Goal: Communication & Community: Ask a question

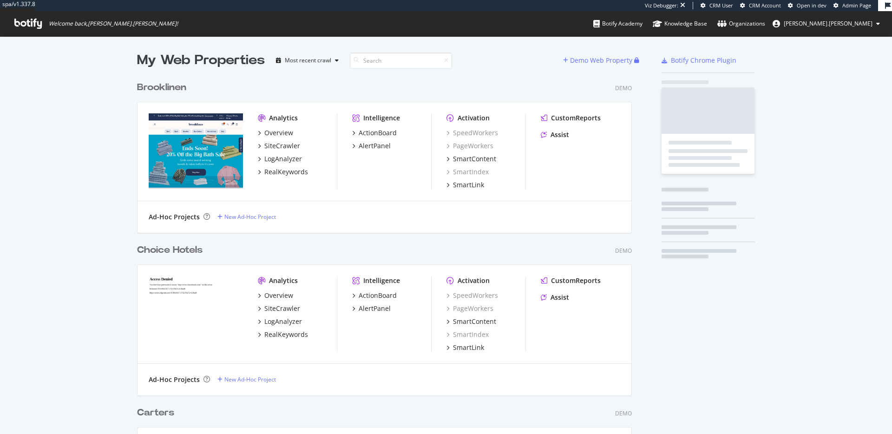
scroll to position [813, 502]
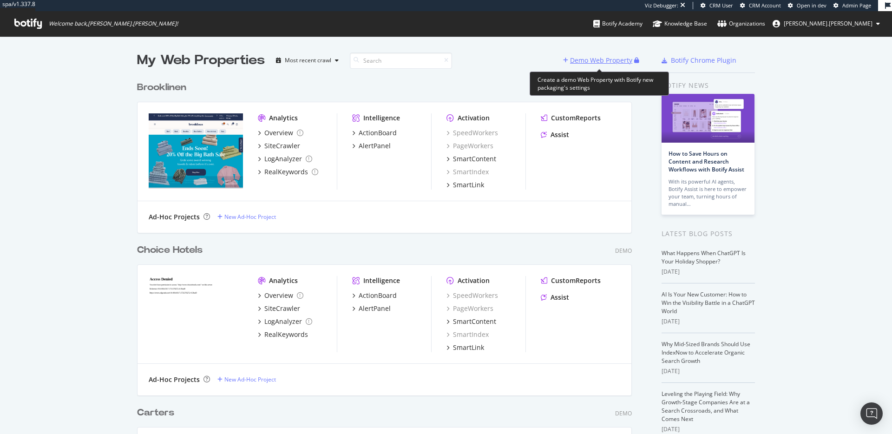
click at [604, 65] on div "Demo Web Property" at bounding box center [601, 60] width 62 height 9
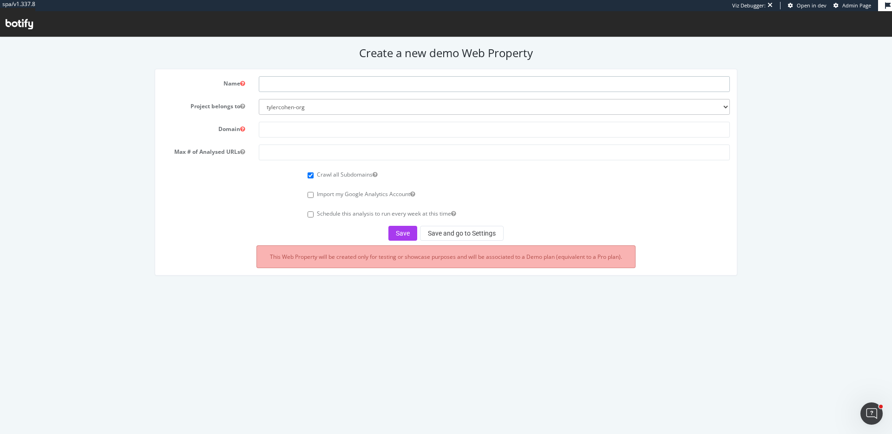
click at [293, 86] on input "text" at bounding box center [494, 84] width 471 height 16
type input "Single Source Beverage Distribution"
click at [283, 126] on input "text" at bounding box center [494, 130] width 471 height 16
paste input "[URL][DOMAIN_NAME]"
type input "[URL][DOMAIN_NAME]"
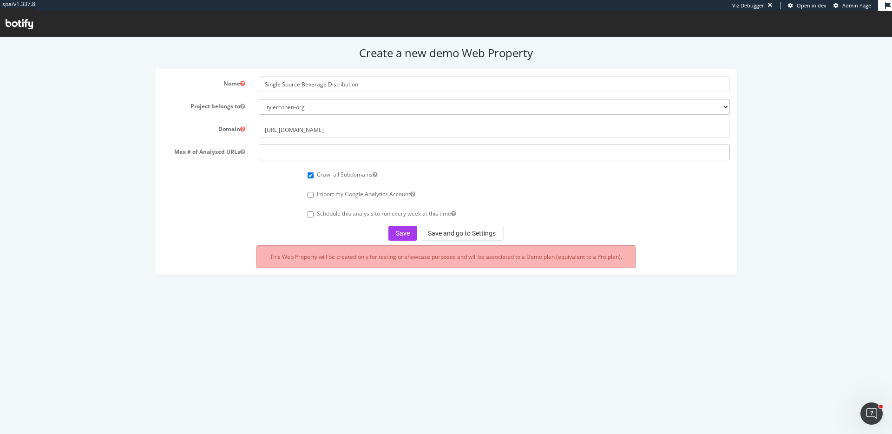
click at [271, 155] on input "number" at bounding box center [494, 153] width 471 height 16
type input "100000"
click at [452, 233] on button "Save and go to Settings" at bounding box center [462, 233] width 84 height 15
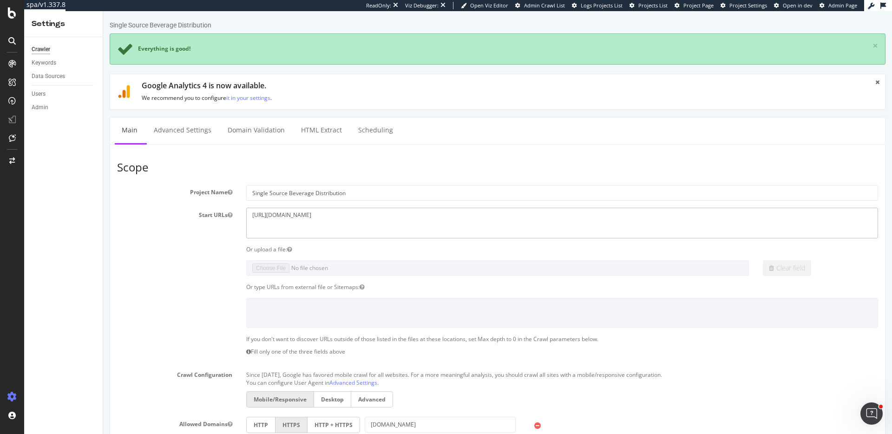
click at [256, 223] on textarea "[URL][DOMAIN_NAME]" at bounding box center [562, 223] width 632 height 30
paste textarea "[URL][DOMAIN_NAME]"
paste textarea "https://ekocups.com/"
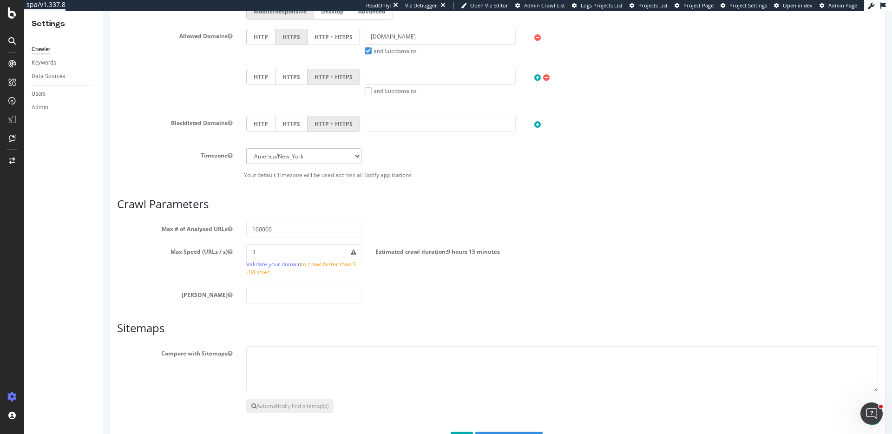
scroll to position [423, 0]
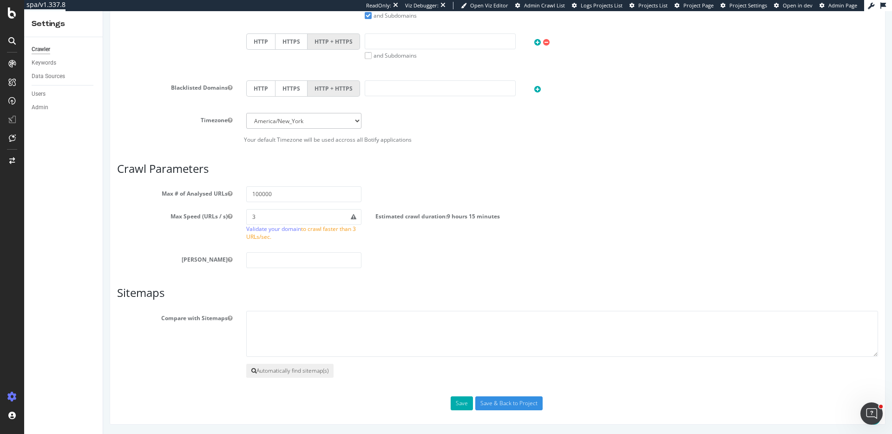
type textarea "https://amplehills.com/ https://crazycups.com/ https://ekocups.com/"
click at [283, 368] on button "Automatically find sitemap(s)" at bounding box center [289, 371] width 87 height 14
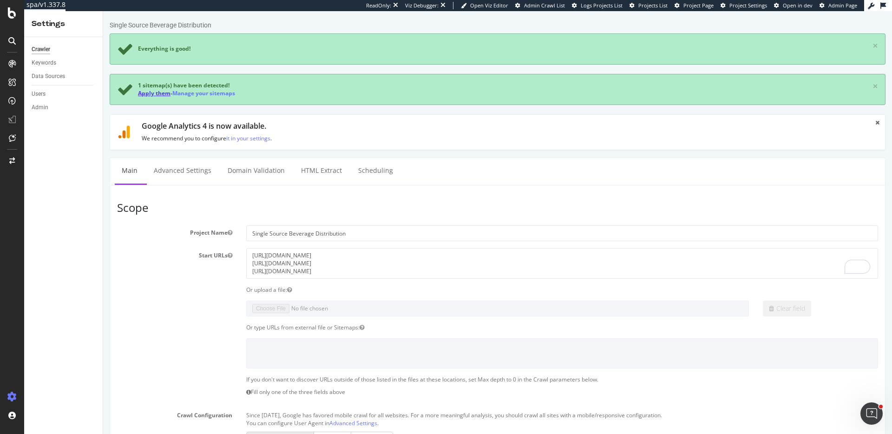
click at [145, 95] on link "Apply them" at bounding box center [154, 93] width 33 height 8
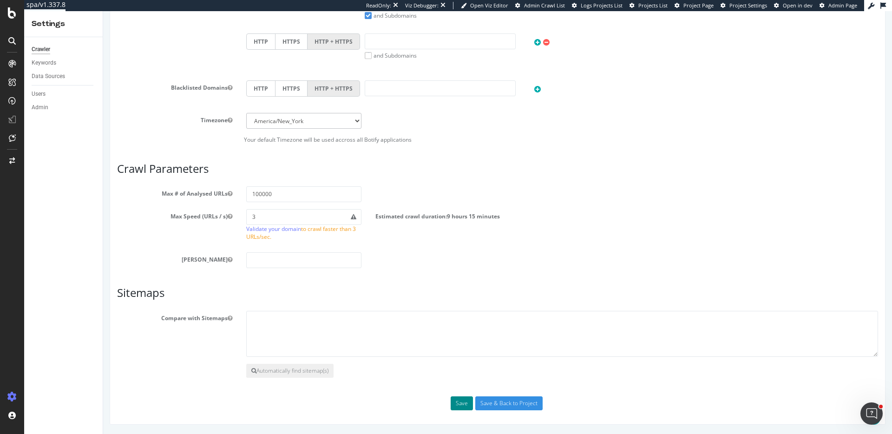
click at [459, 403] on button "Save" at bounding box center [462, 403] width 22 height 14
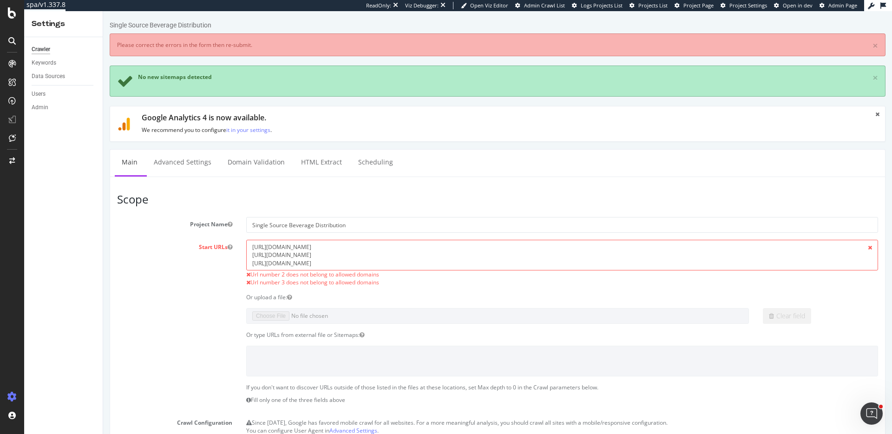
scroll to position [0, 0]
drag, startPoint x: 311, startPoint y: 247, endPoint x: 211, endPoint y: 247, distance: 100.4
click at [211, 247] on div "Start URLs https://amplehills.com/ https://crazycups.com/ https://ekocups.com/ …" at bounding box center [497, 263] width 775 height 46
click at [253, 254] on textarea "https://amplehills.com/ https://crazycups.com/ https://ekocups.com/" at bounding box center [562, 255] width 632 height 30
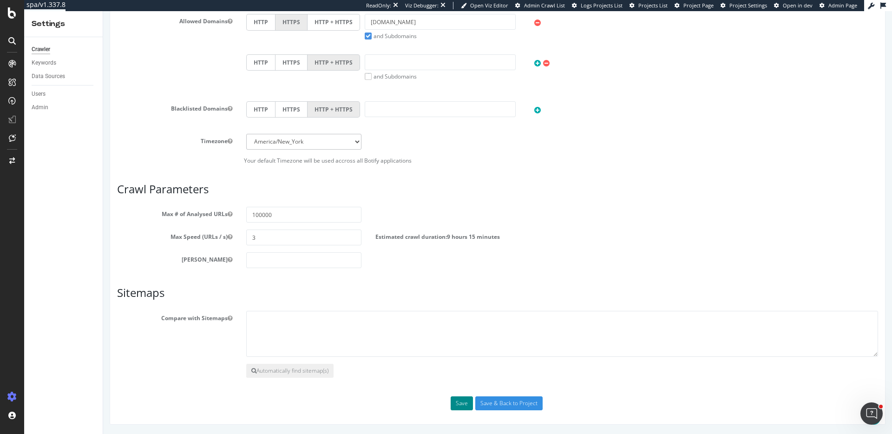
type textarea "https://crazycups.com/ https://ekocups.com/"
click at [460, 402] on button "Save" at bounding box center [462, 403] width 22 height 14
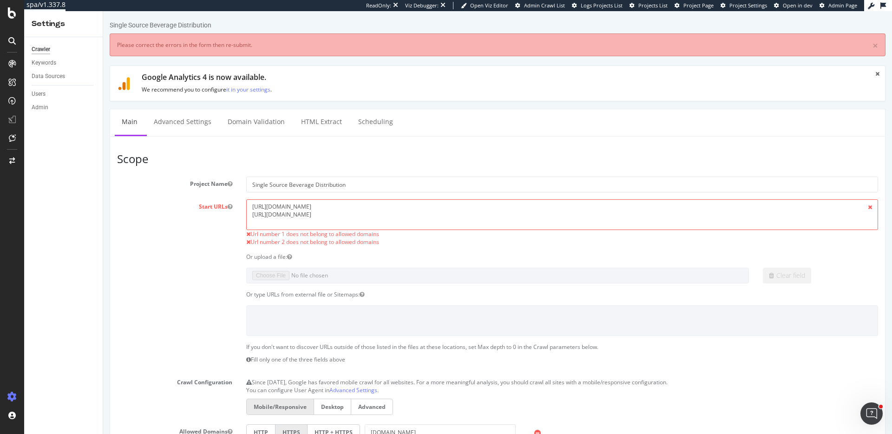
scroll to position [0, 0]
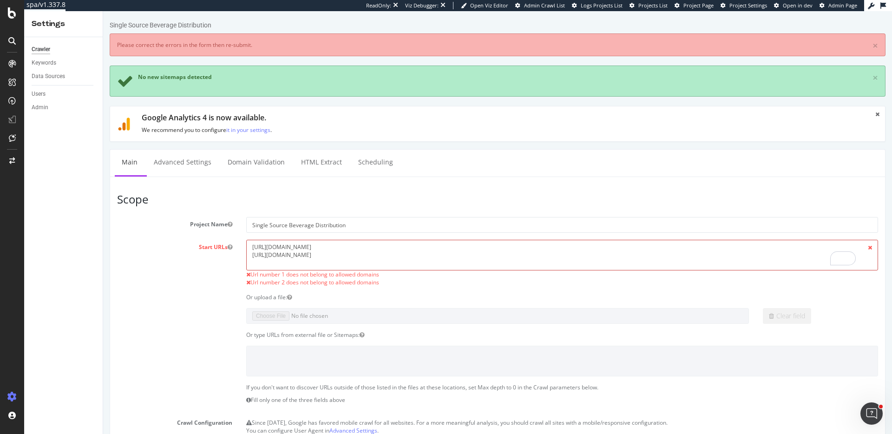
drag, startPoint x: 313, startPoint y: 254, endPoint x: 237, endPoint y: 258, distance: 75.4
click at [237, 258] on div "Start URLs https://crazycups.com/ https://ekocups.com/ Url number 1 does not be…" at bounding box center [497, 263] width 775 height 46
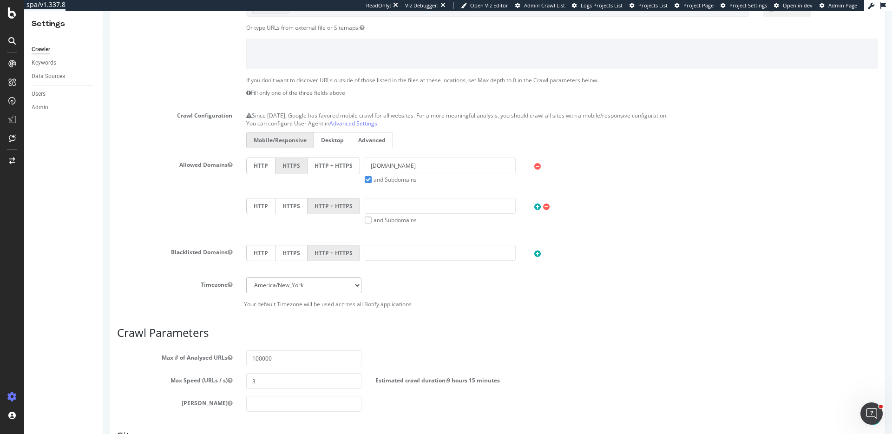
scroll to position [451, 0]
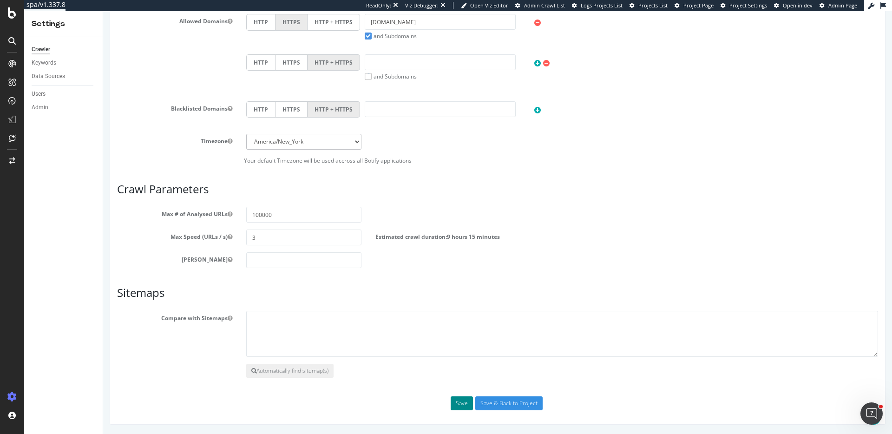
type textarea "[URL][DOMAIN_NAME]"
click at [460, 405] on button "Save" at bounding box center [462, 403] width 22 height 14
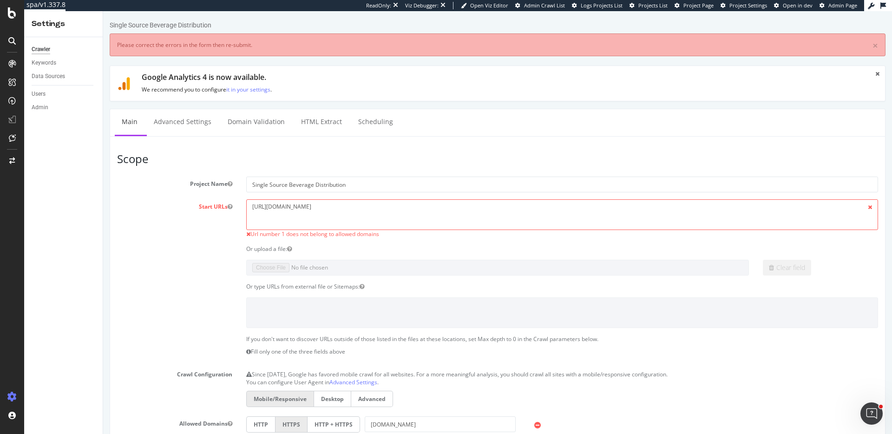
scroll to position [0, 0]
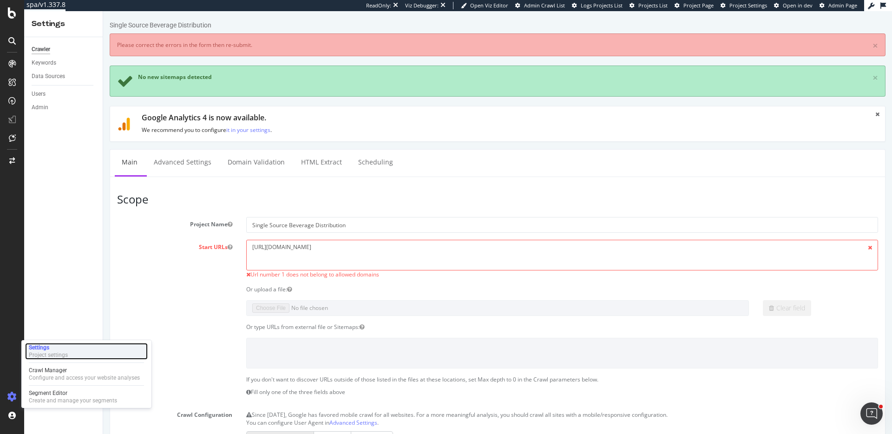
click at [36, 350] on div "Settings" at bounding box center [48, 347] width 39 height 7
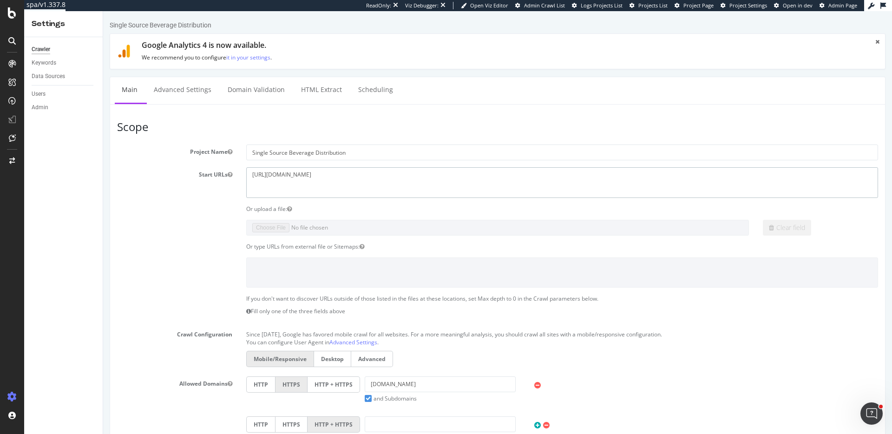
click at [256, 189] on textarea "https://amplehills.com/" at bounding box center [562, 182] width 632 height 30
paste textarea "https://crazycups.com/"
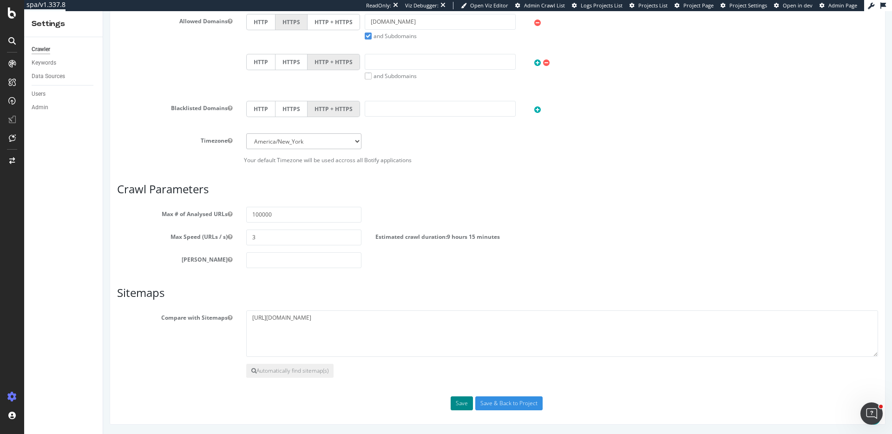
type textarea "https://amplehills.com/ https://crazycups.com/"
click at [464, 406] on button "Save" at bounding box center [462, 403] width 22 height 14
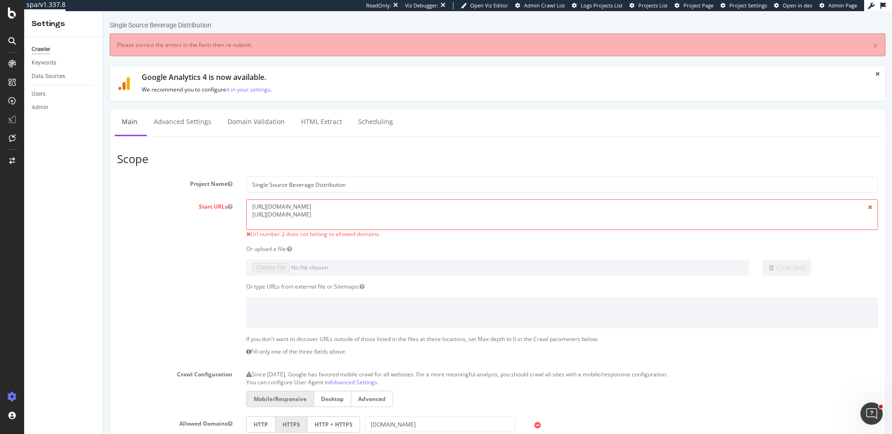
scroll to position [0, 0]
click at [11, 16] on icon at bounding box center [12, 12] width 8 height 11
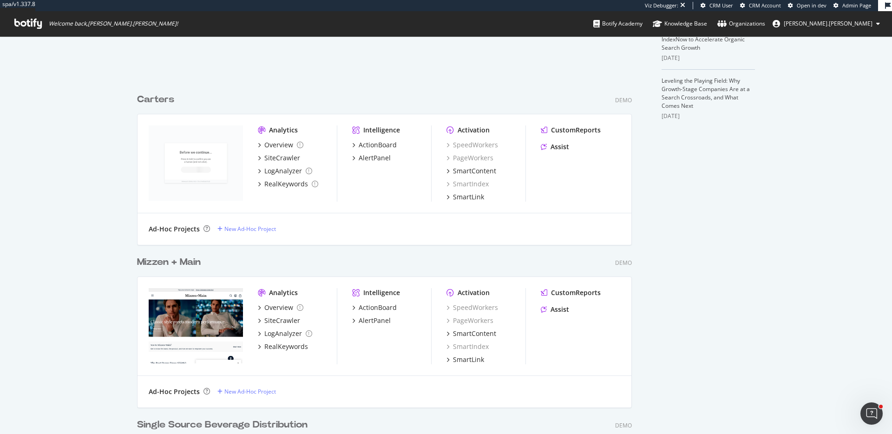
scroll to position [626, 0]
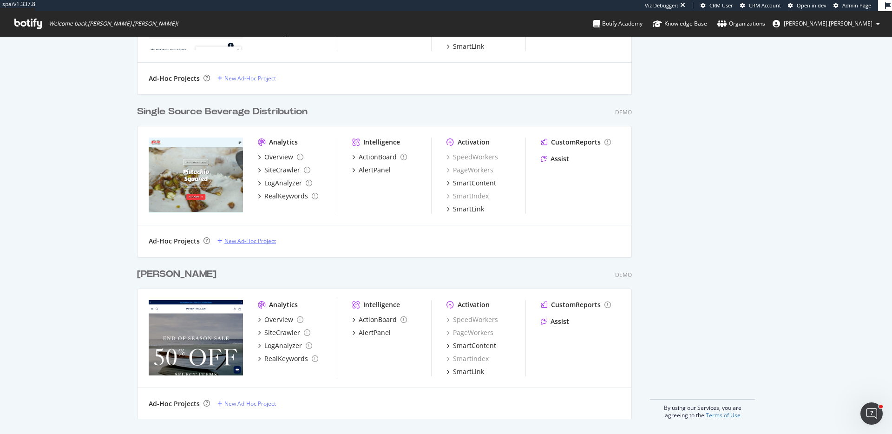
click at [246, 239] on div "New Ad-Hoc Project" at bounding box center [250, 241] width 52 height 8
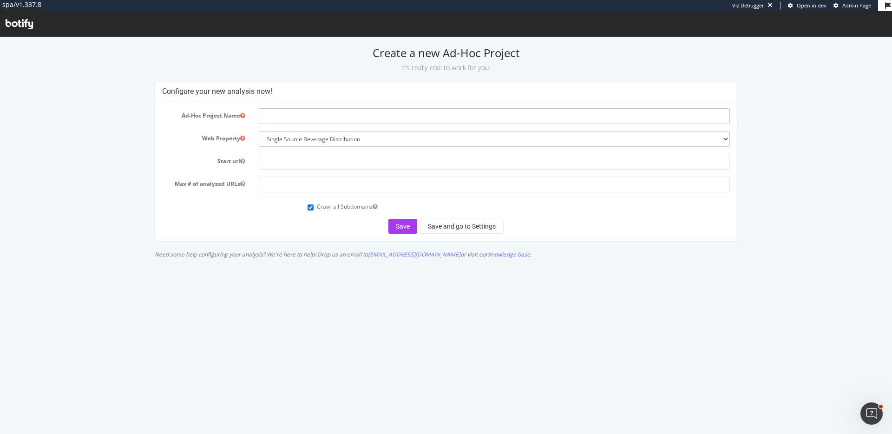
click at [273, 117] on input "text" at bounding box center [494, 116] width 471 height 16
click at [277, 159] on input "text" at bounding box center [494, 162] width 471 height 16
paste input "[URL][DOMAIN_NAME]"
type input "[URL][DOMAIN_NAME]"
click at [276, 177] on input "number" at bounding box center [494, 185] width 471 height 16
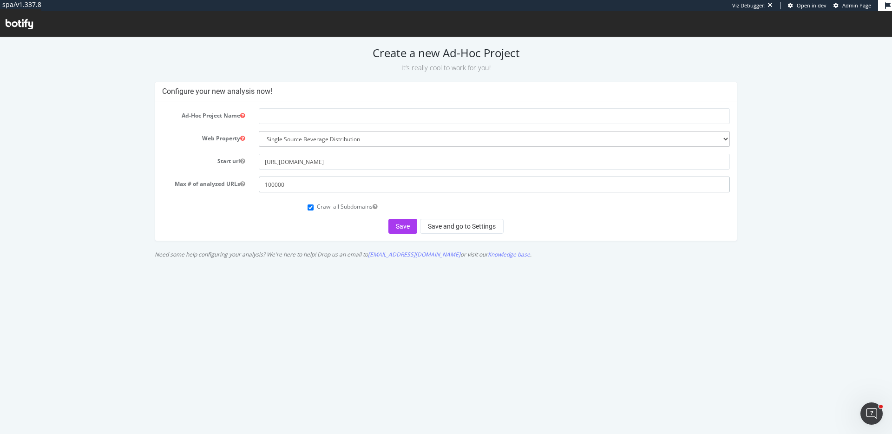
type input "100000"
click at [271, 113] on input "text" at bounding box center [494, 116] width 471 height 16
type input "Crazy Cups"
click at [441, 224] on button "Save and go to Settings" at bounding box center [462, 226] width 84 height 15
click at [454, 224] on div "Save Save and go to Settings" at bounding box center [446, 226] width 568 height 15
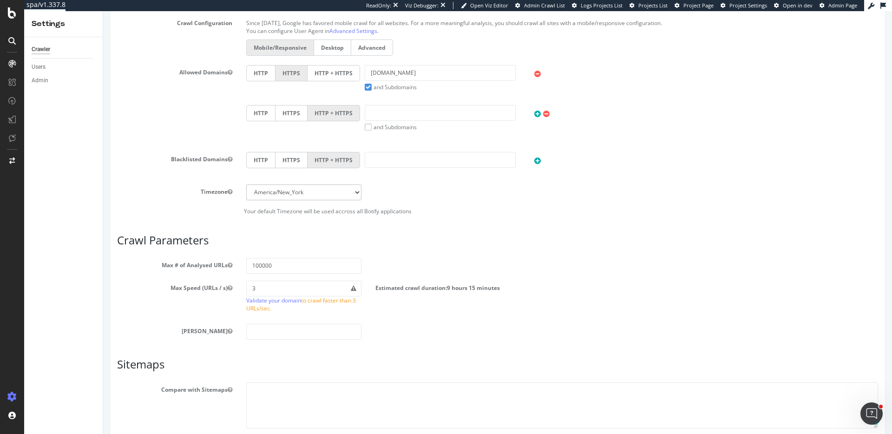
scroll to position [423, 0]
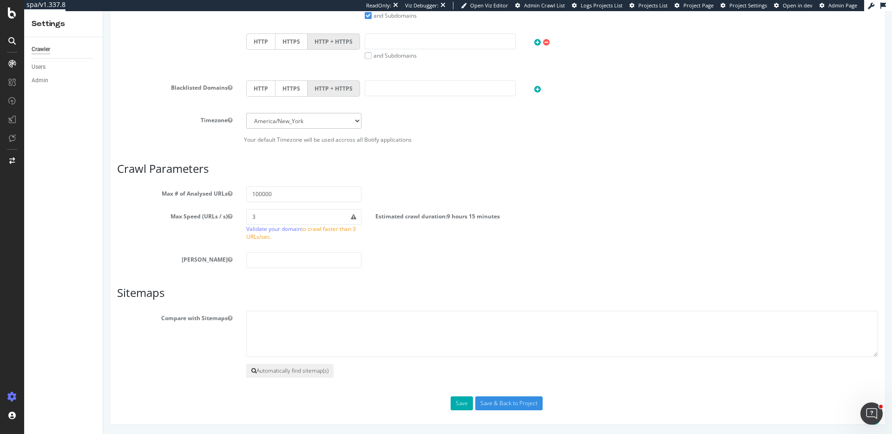
click at [263, 368] on button "Automatically find sitemap(s)" at bounding box center [289, 371] width 87 height 14
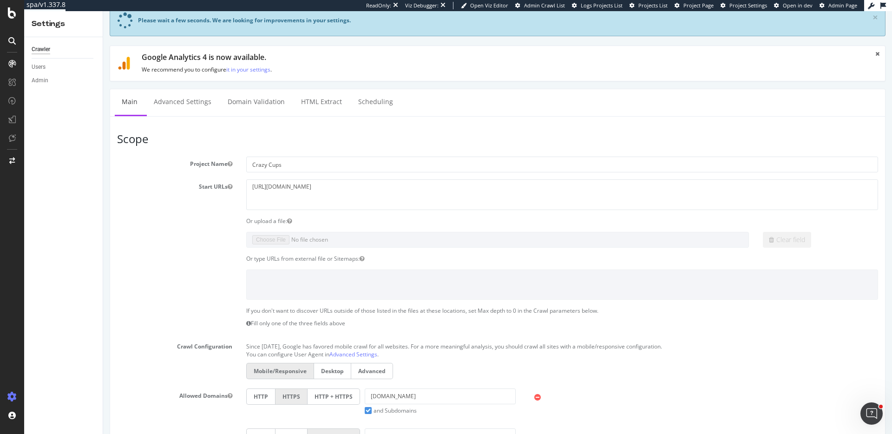
scroll to position [0, 0]
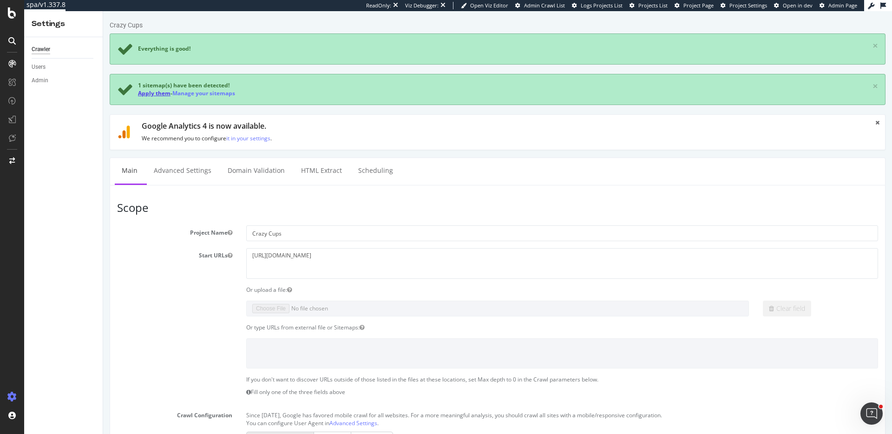
click at [161, 92] on link "Apply them" at bounding box center [154, 93] width 33 height 8
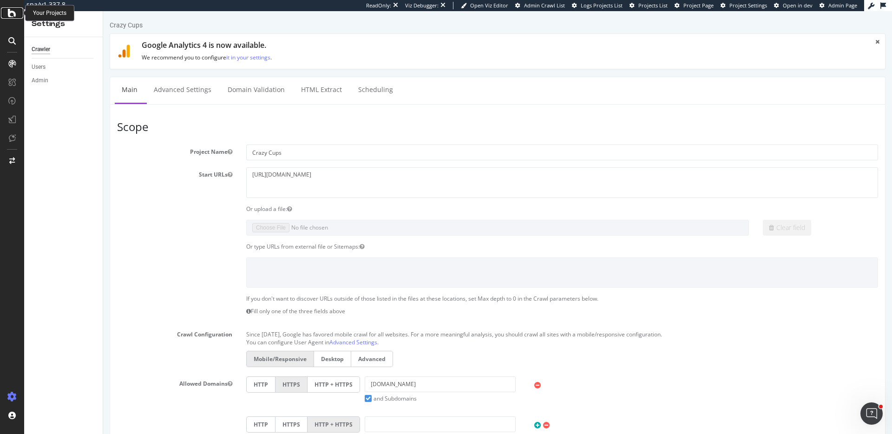
click at [10, 14] on icon at bounding box center [12, 12] width 8 height 11
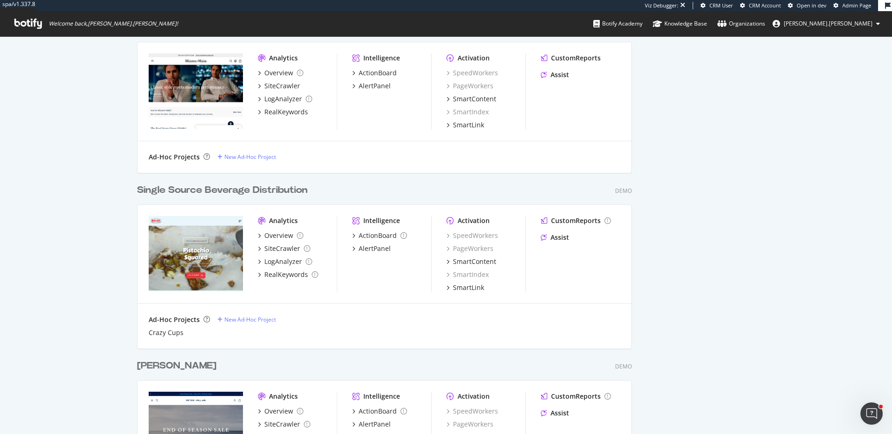
scroll to position [570, 0]
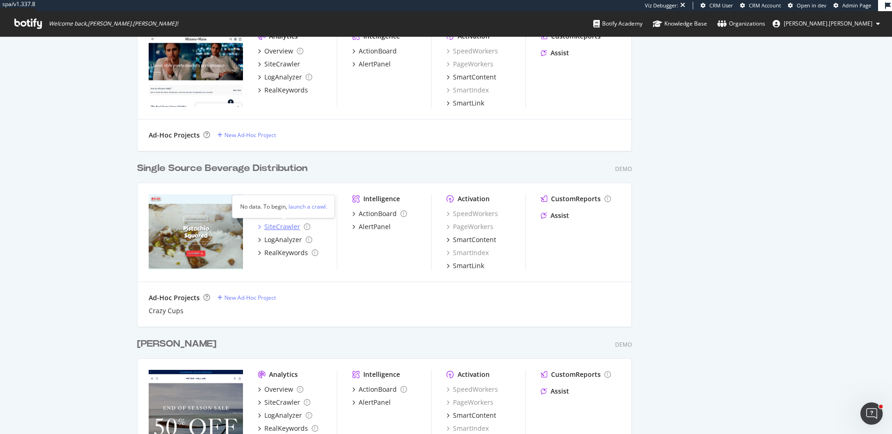
click at [282, 228] on div "SiteCrawler" at bounding box center [282, 226] width 36 height 9
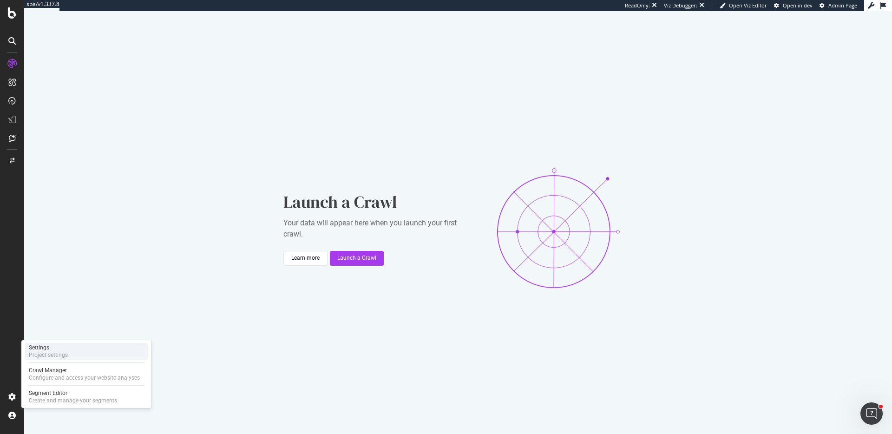
click at [40, 343] on div "Settings Project settings" at bounding box center [86, 351] width 123 height 17
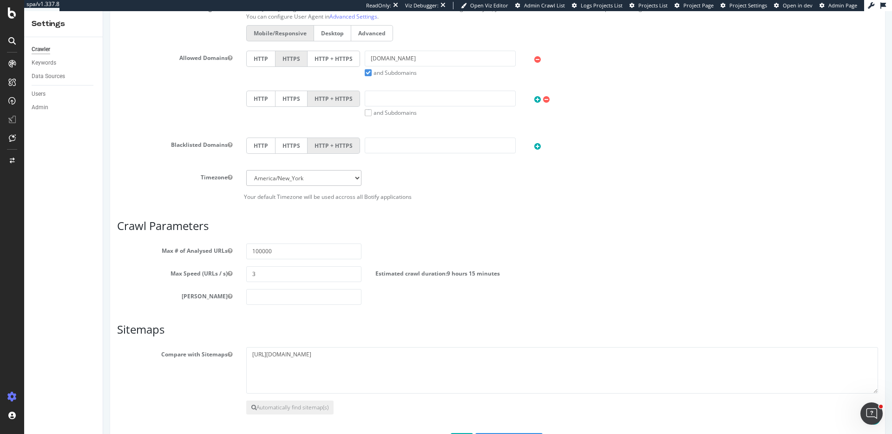
scroll to position [362, 0]
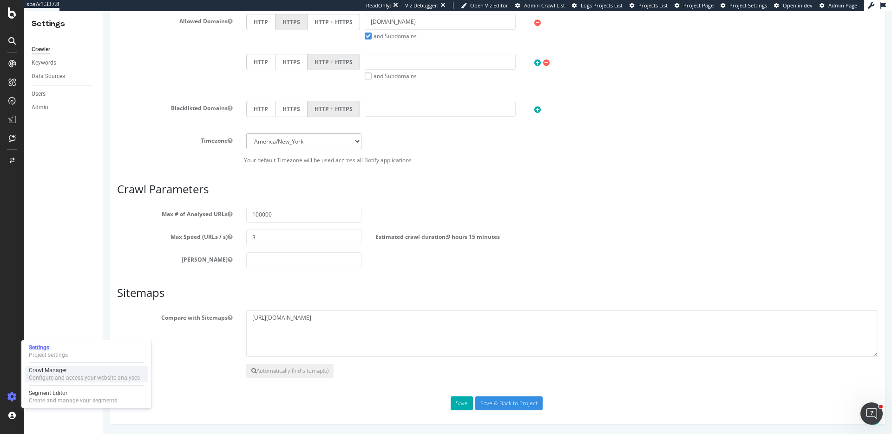
click at [47, 369] on div "Crawl Manager" at bounding box center [84, 370] width 111 height 7
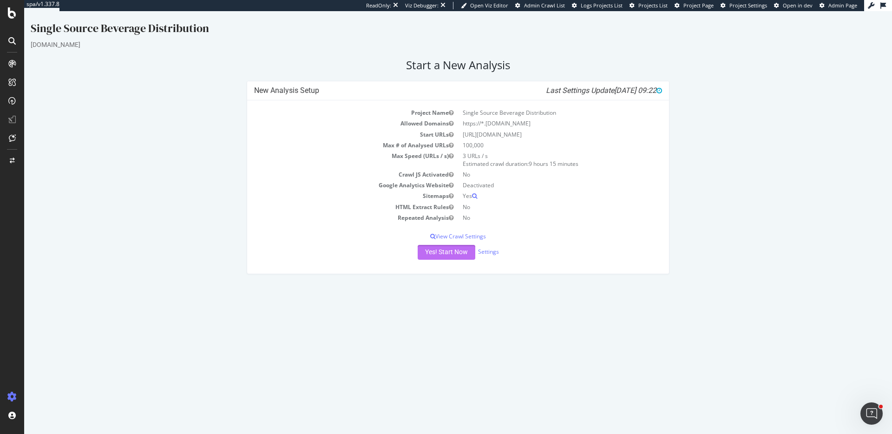
click at [444, 253] on button "Yes! Start Now" at bounding box center [447, 252] width 58 height 15
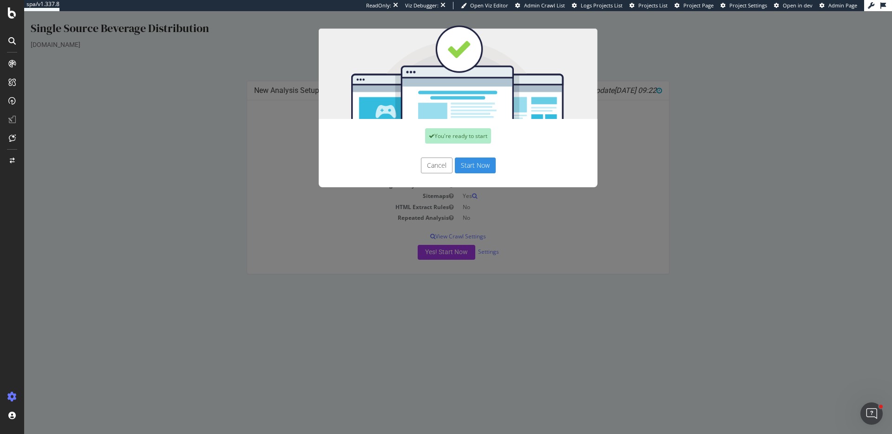
click at [481, 167] on button "Start Now" at bounding box center [475, 166] width 41 height 16
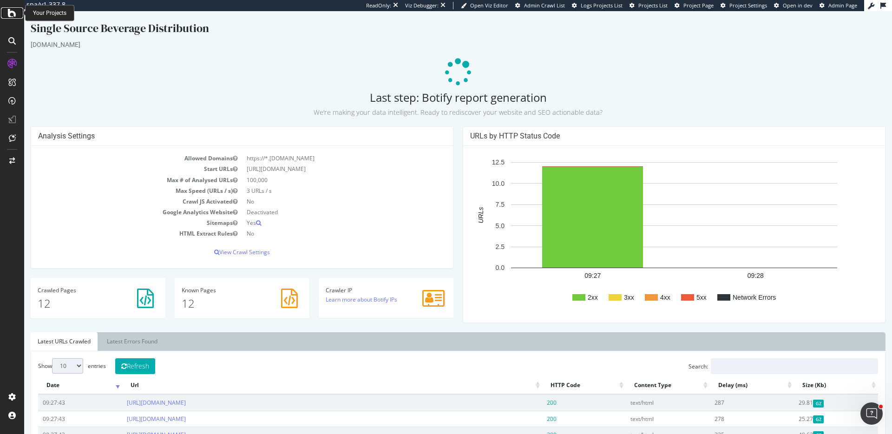
click at [11, 14] on icon at bounding box center [12, 12] width 8 height 11
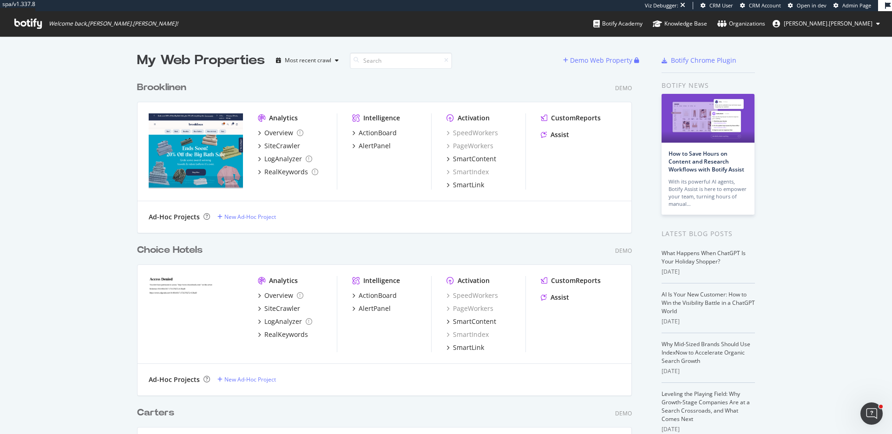
scroll to position [639, 0]
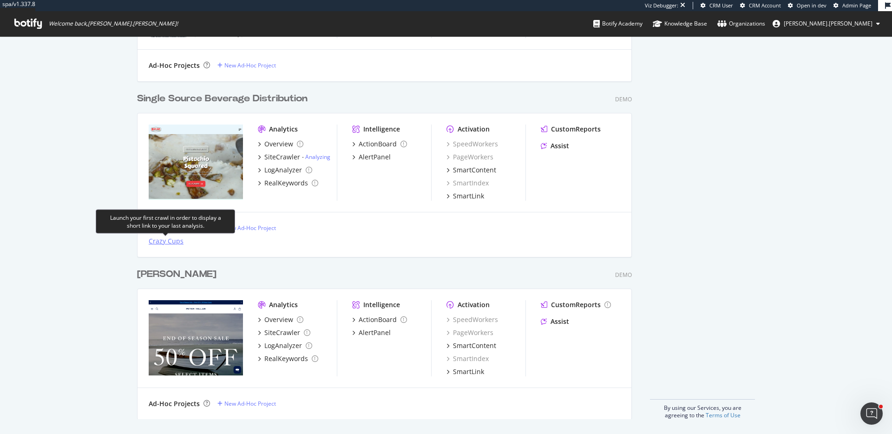
click at [169, 240] on div "Crazy Cups" at bounding box center [166, 241] width 35 height 9
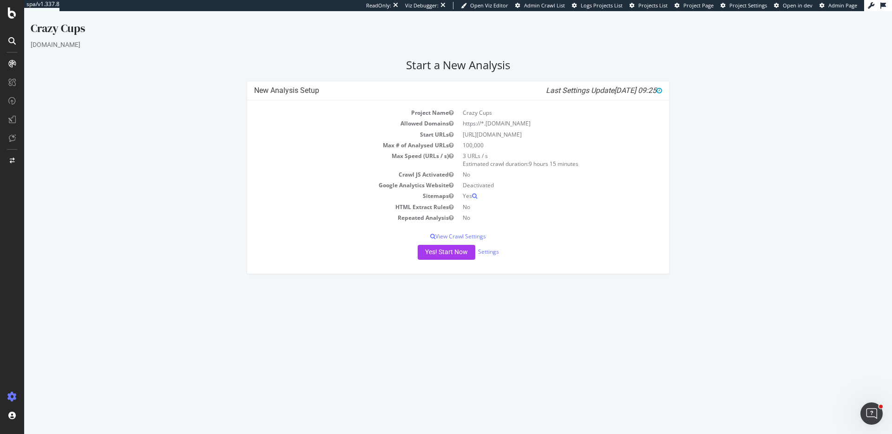
click at [453, 260] on div "Project Name Crazy Cups Allowed Domains https://*.[DOMAIN_NAME] Start URLs [URL…" at bounding box center [458, 186] width 422 height 173
click at [452, 256] on button "Yes! Start Now" at bounding box center [447, 252] width 58 height 15
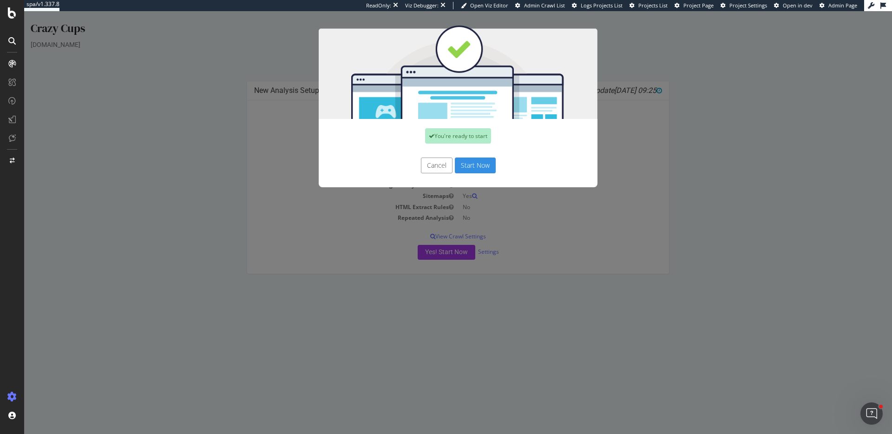
click at [475, 167] on button "Start Now" at bounding box center [475, 166] width 41 height 16
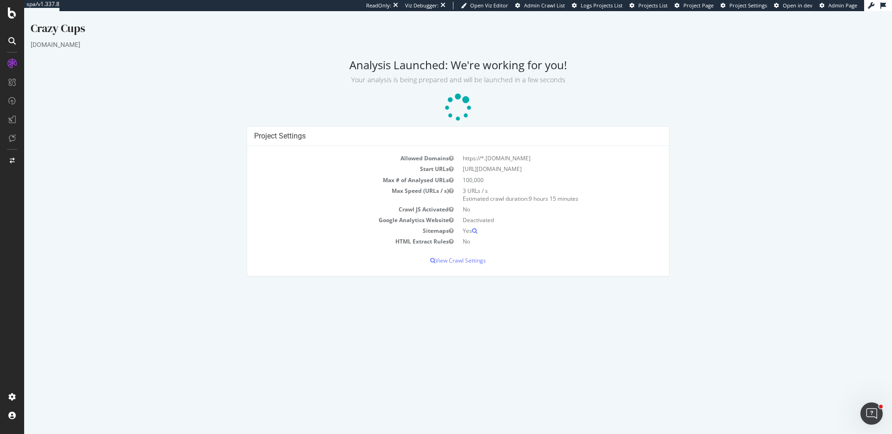
click at [12, 17] on icon at bounding box center [12, 12] width 8 height 11
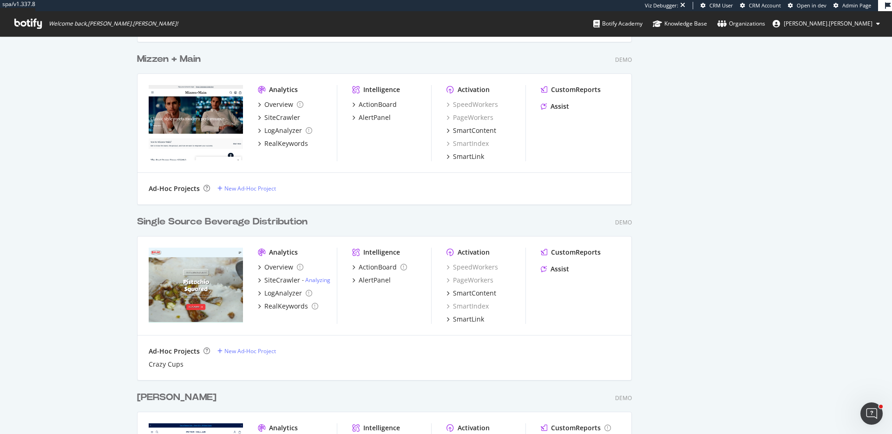
scroll to position [594, 0]
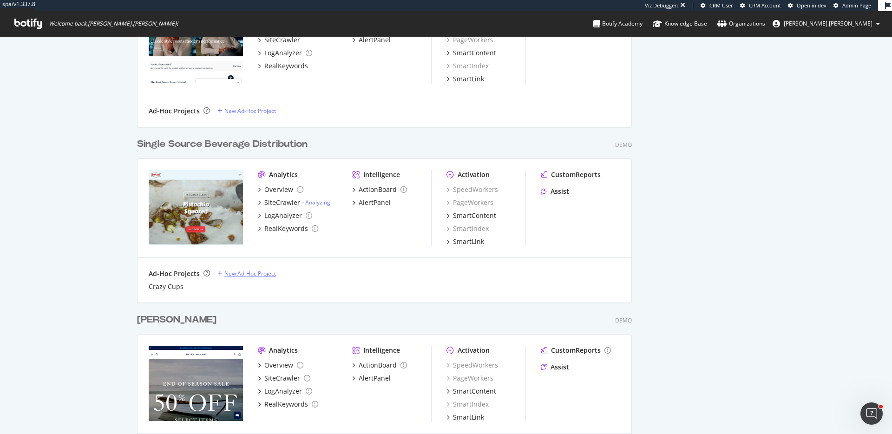
click at [235, 272] on div "New Ad-Hoc Project" at bounding box center [250, 274] width 52 height 8
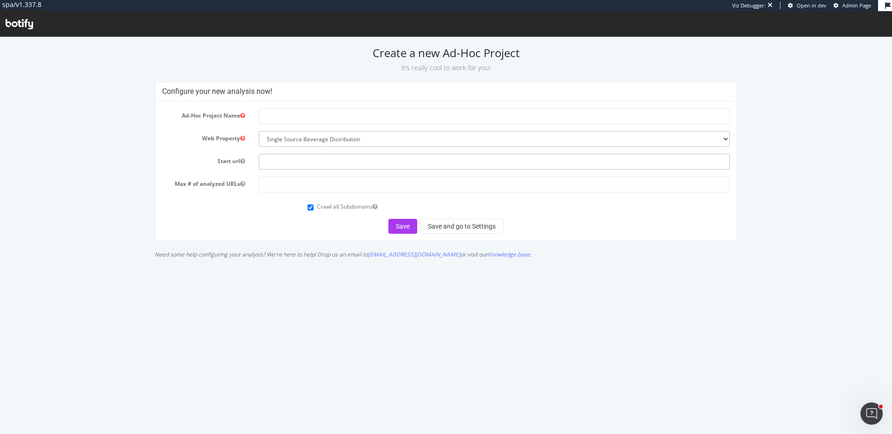
click at [281, 158] on input "text" at bounding box center [494, 162] width 471 height 16
paste input "[URL][DOMAIN_NAME]"
type input "[URL][DOMAIN_NAME]"
click at [275, 116] on input "text" at bounding box center [494, 116] width 471 height 16
type input "Eko Cups"
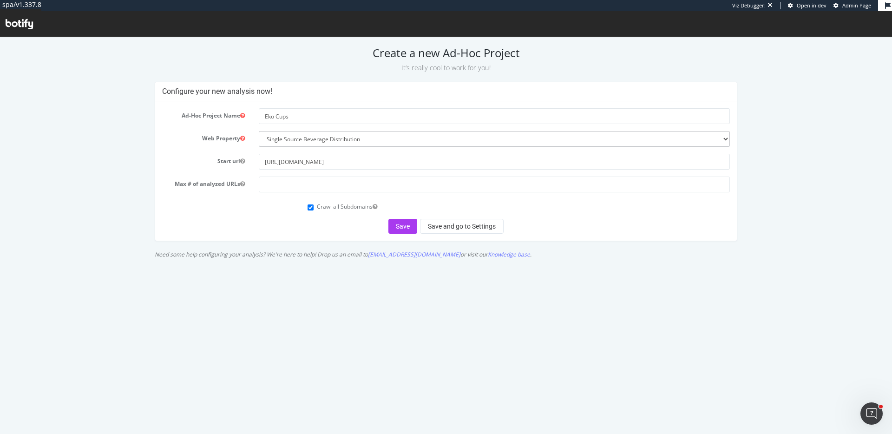
click at [281, 195] on form "Ad-Hoc Project Name Eko Cups Web Property --------- UHND (Old Demo) UHND.com (D…" at bounding box center [446, 170] width 568 height 125
click at [281, 188] on input "number" at bounding box center [494, 185] width 471 height 16
click at [274, 187] on input "100000" at bounding box center [494, 185] width 471 height 16
type input "100000"
click at [442, 224] on button "Save and go to Settings" at bounding box center [462, 226] width 84 height 15
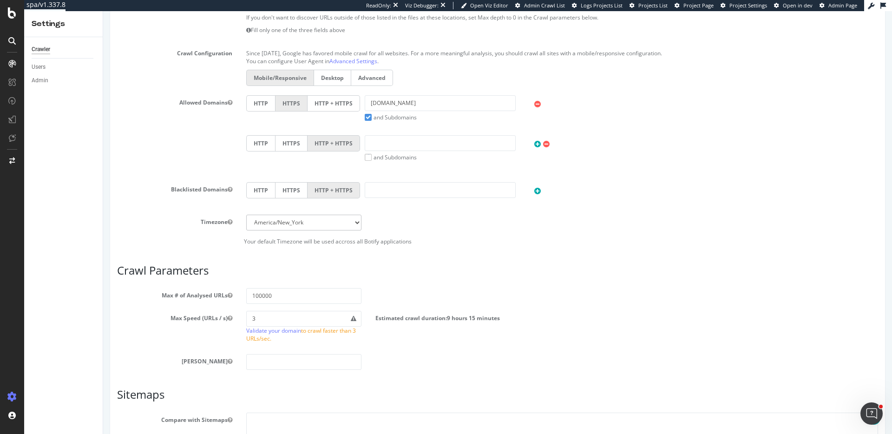
scroll to position [423, 0]
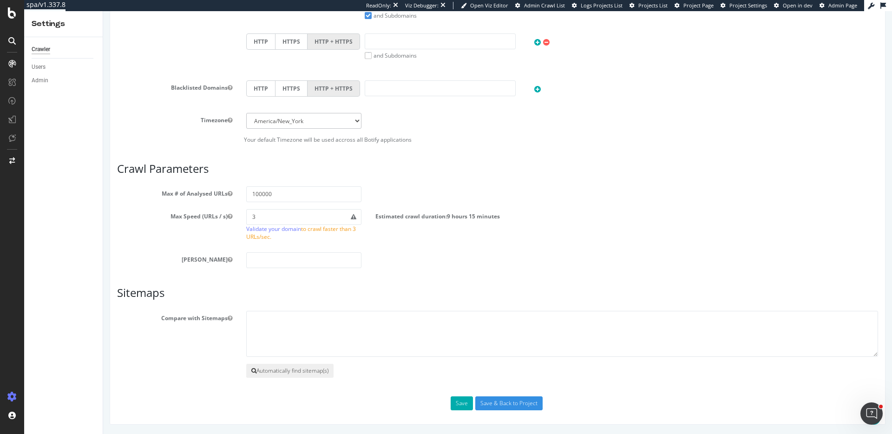
click at [294, 370] on button "Automatically find sitemap(s)" at bounding box center [289, 371] width 87 height 14
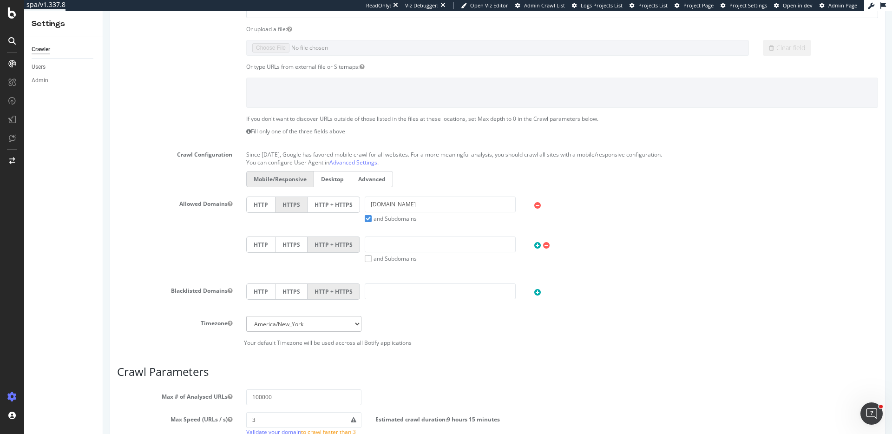
scroll to position [0, 0]
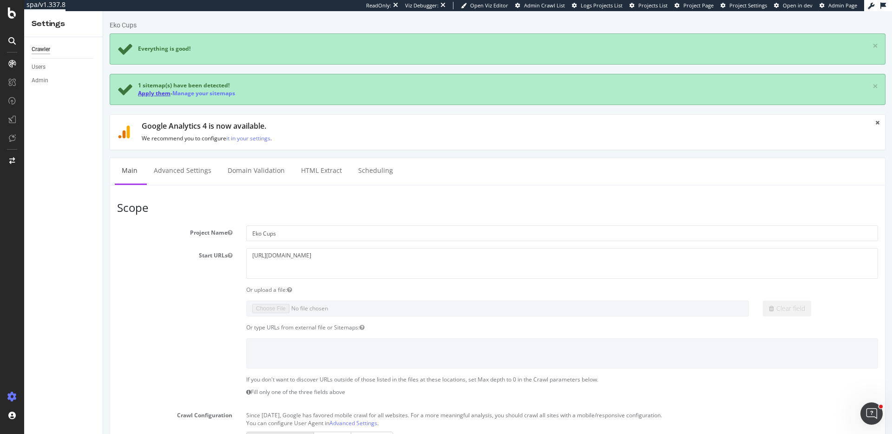
click at [158, 90] on link "Apply them" at bounding box center [154, 93] width 33 height 8
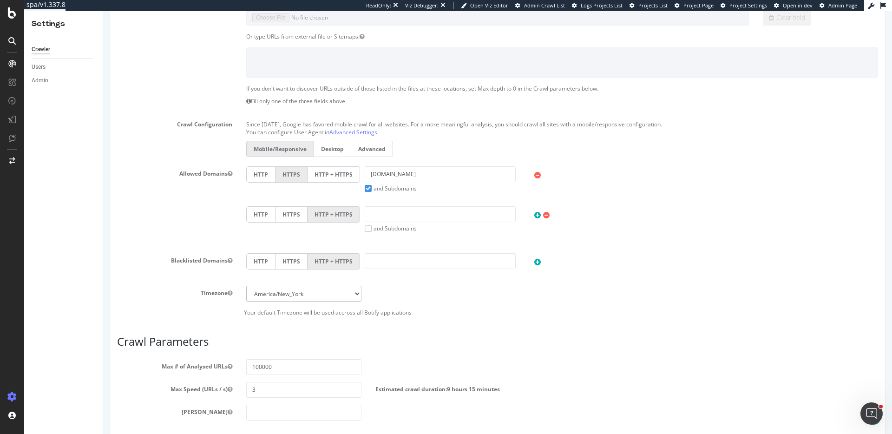
scroll to position [362, 0]
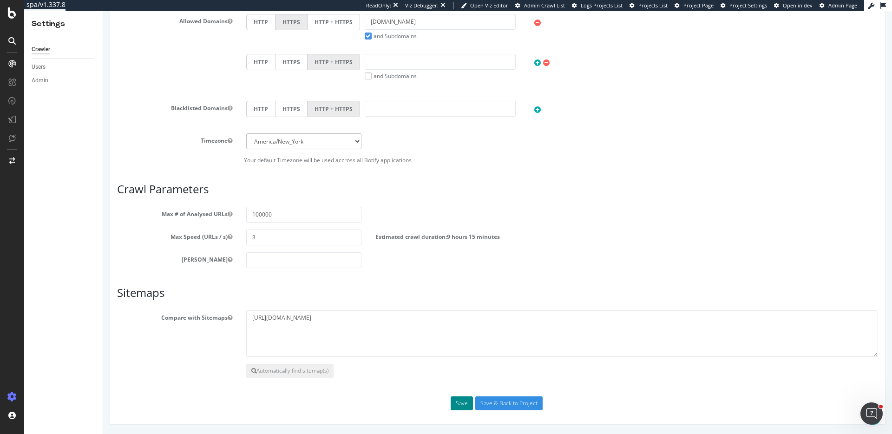
click at [460, 405] on button "Save" at bounding box center [462, 403] width 22 height 14
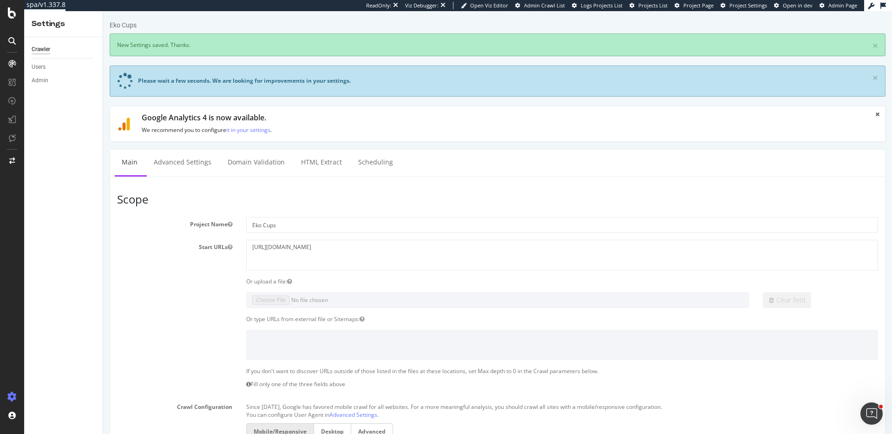
scroll to position [0, 0]
click at [11, 169] on span at bounding box center [12, 162] width 22 height 19
click at [11, 161] on icon at bounding box center [12, 161] width 6 height 7
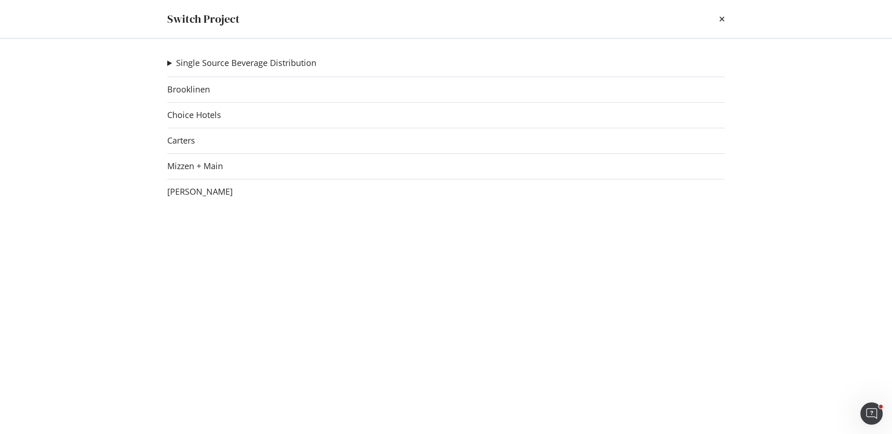
click at [168, 64] on summary "Single Source Beverage Distribution" at bounding box center [241, 63] width 149 height 12
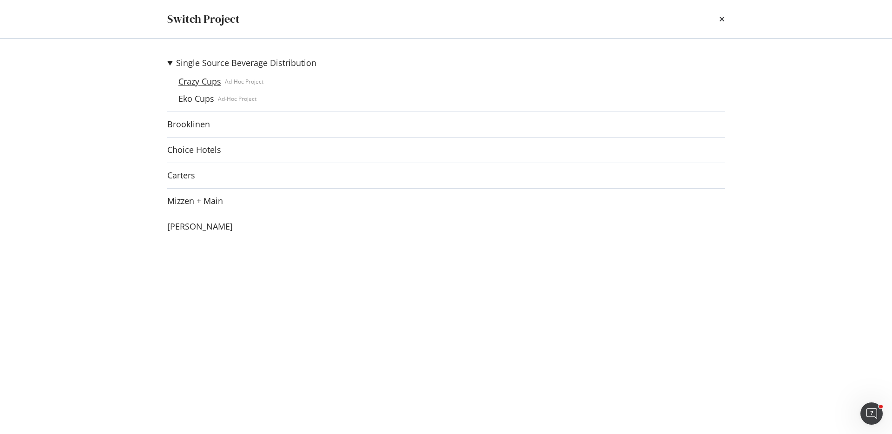
click at [192, 78] on link "Crazy Cups" at bounding box center [200, 82] width 50 height 10
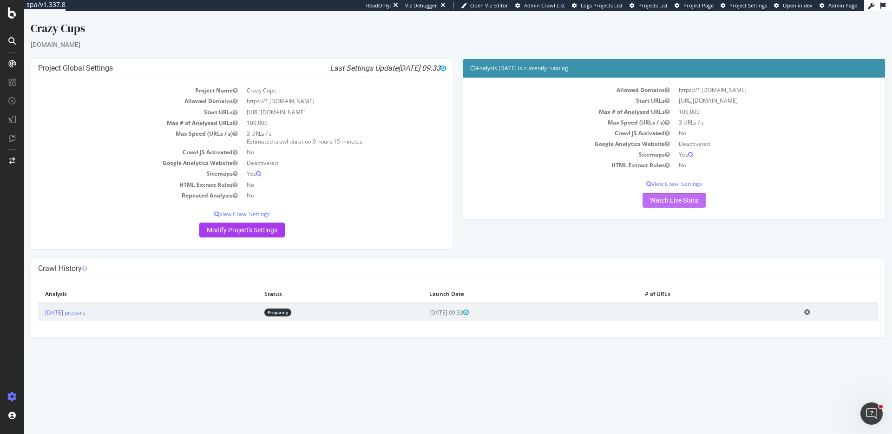
click at [689, 204] on link "Watch Live Stats" at bounding box center [674, 200] width 63 height 15
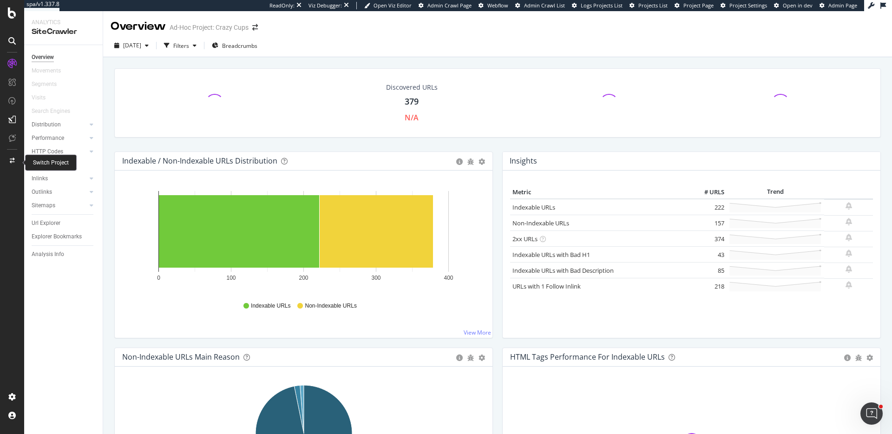
click at [7, 158] on div at bounding box center [12, 160] width 22 height 15
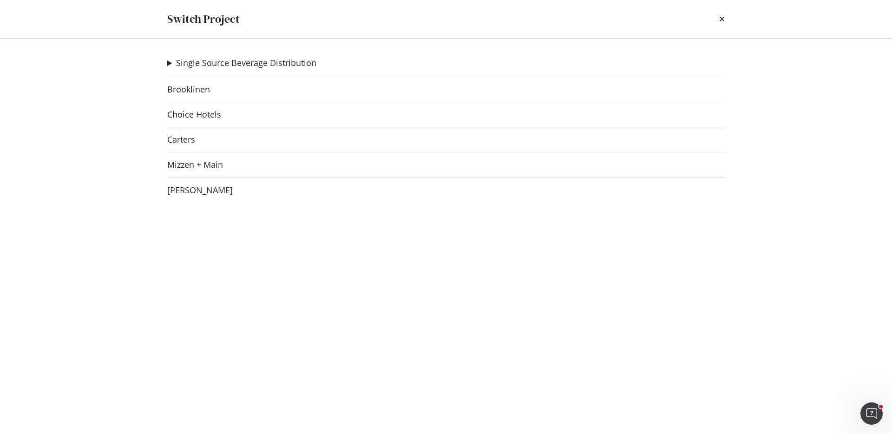
click at [167, 63] on summary "Single Source Beverage Distribution" at bounding box center [241, 63] width 149 height 12
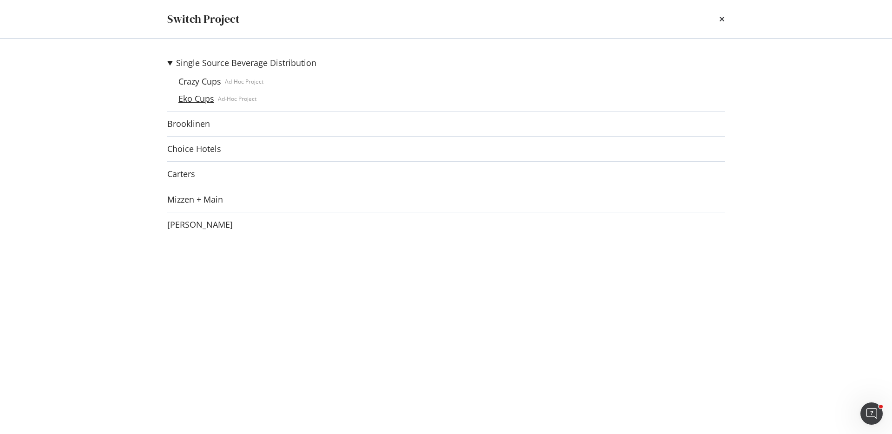
click at [194, 99] on link "Eko Cups" at bounding box center [196, 99] width 43 height 10
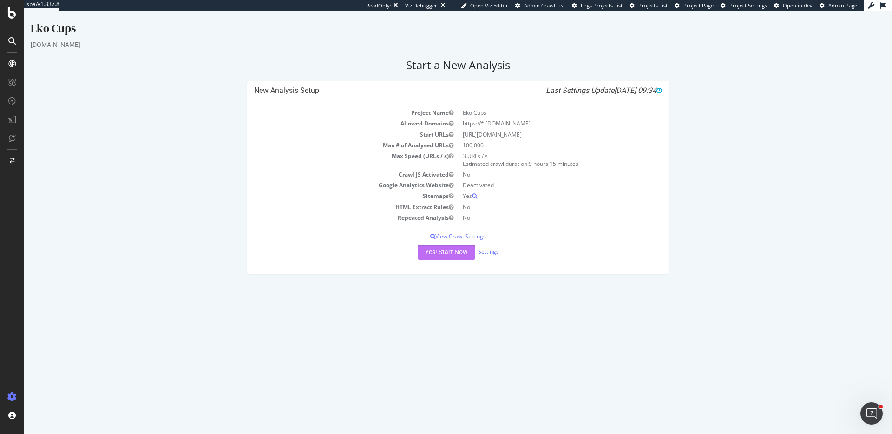
click at [451, 257] on button "Yes! Start Now" at bounding box center [447, 252] width 58 height 15
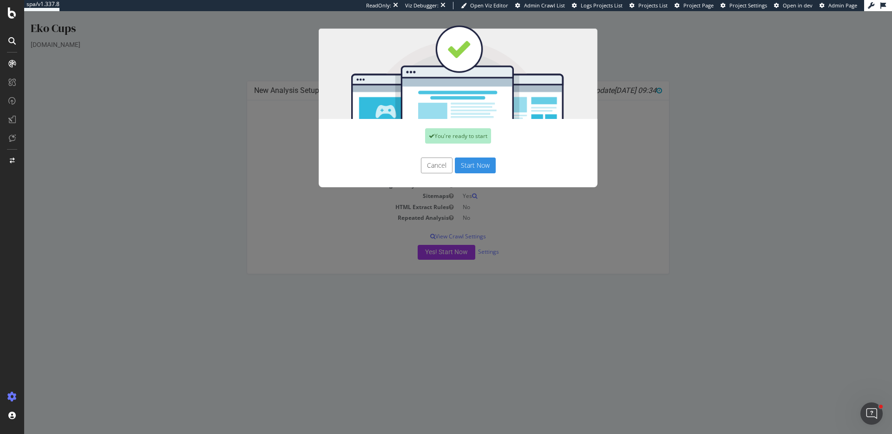
click at [503, 224] on div "You're ready to start Cancel Start Now" at bounding box center [458, 222] width 868 height 423
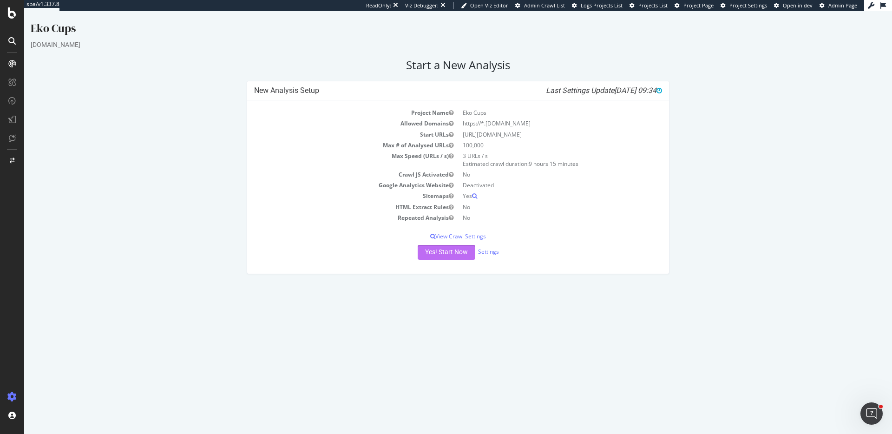
click at [441, 253] on button "Yes! Start Now" at bounding box center [447, 252] width 58 height 15
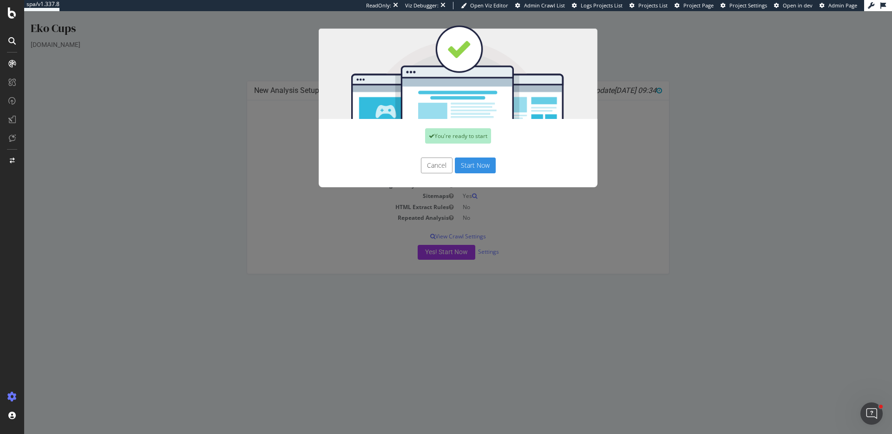
click at [473, 164] on button "Start Now" at bounding box center [475, 166] width 41 height 16
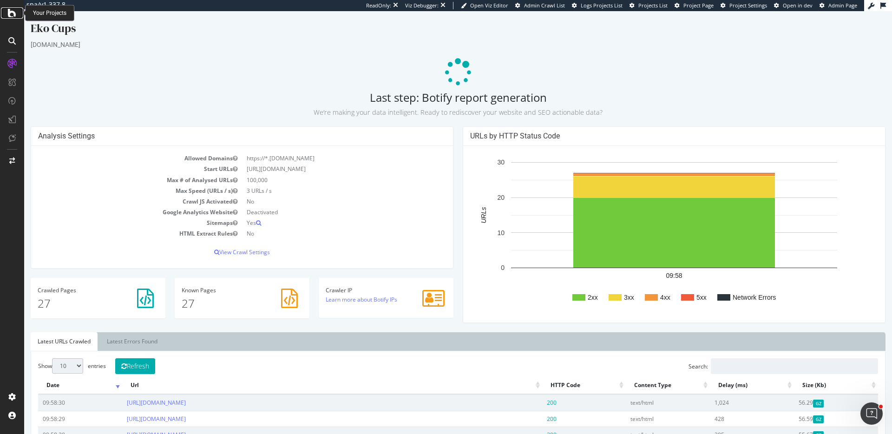
click at [13, 13] on icon at bounding box center [12, 12] width 8 height 11
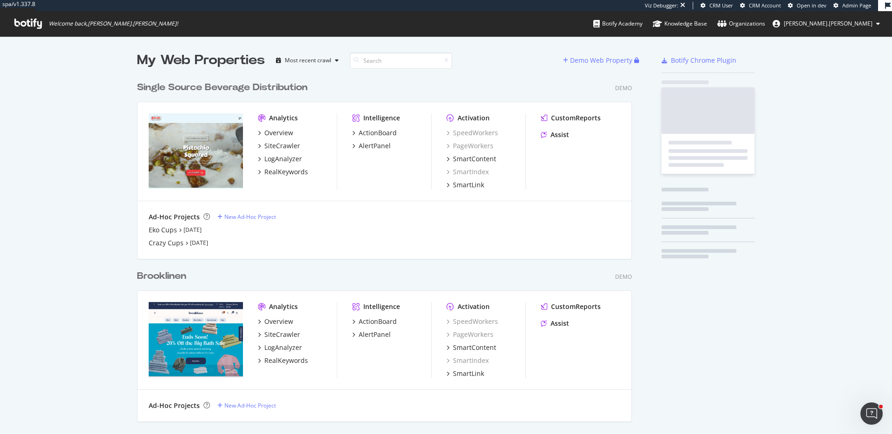
scroll to position [434, 892]
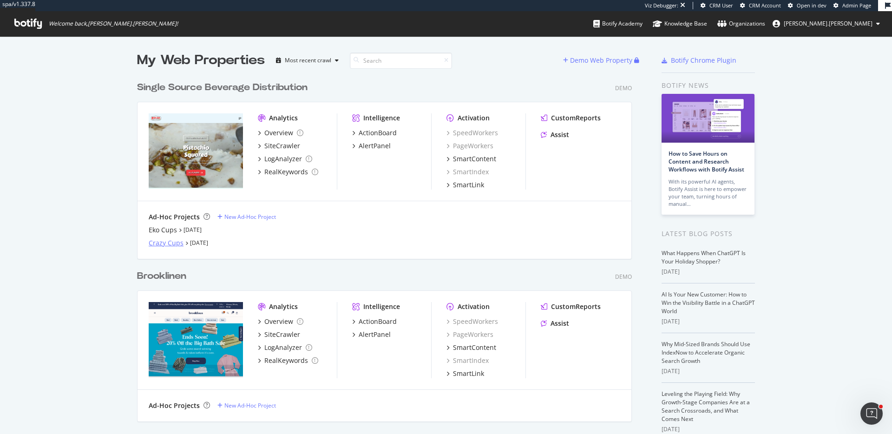
click at [163, 240] on div "Crazy Cups" at bounding box center [166, 242] width 35 height 9
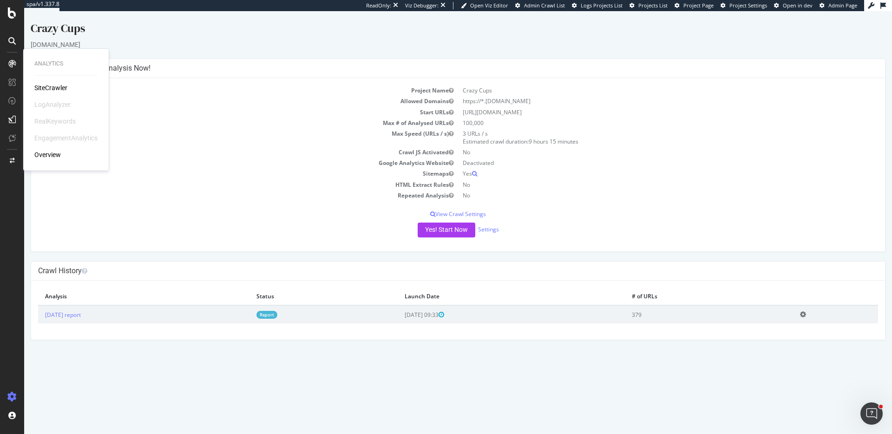
click at [49, 86] on div "SiteCrawler" at bounding box center [50, 87] width 33 height 9
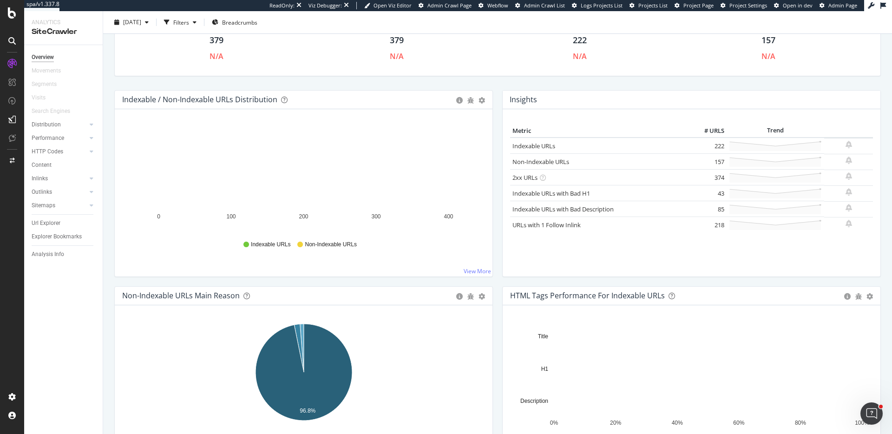
scroll to position [182, 0]
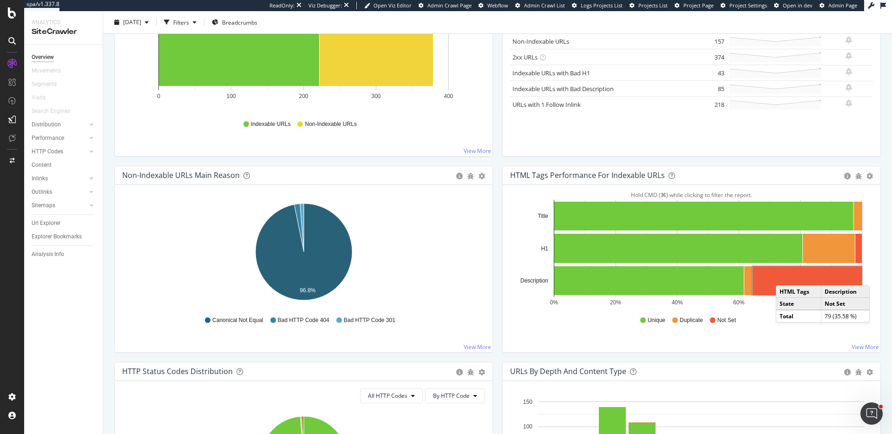
click at [785, 276] on rect "A chart." at bounding box center [807, 280] width 109 height 29
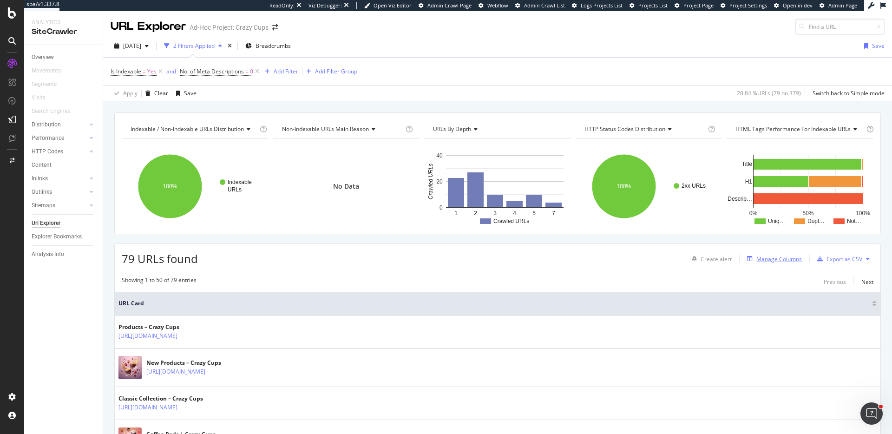
click at [774, 256] on div "Manage Columns" at bounding box center [779, 259] width 46 height 8
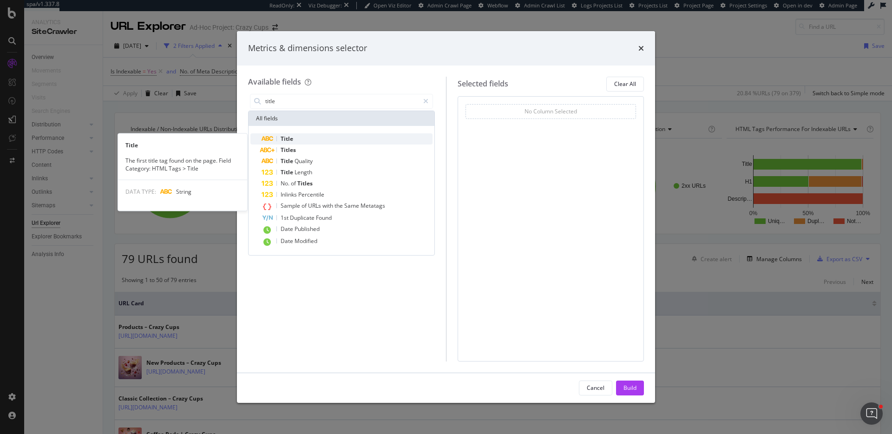
click at [288, 140] on span "Title" at bounding box center [287, 139] width 13 height 8
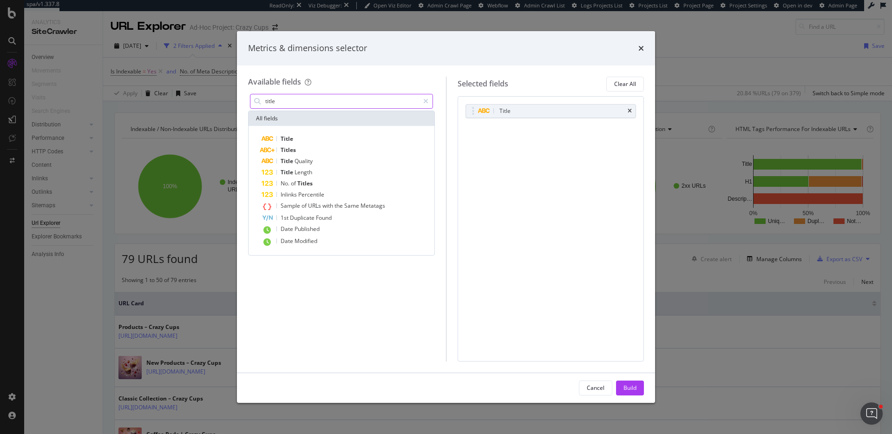
click at [266, 94] on div "title" at bounding box center [341, 101] width 183 height 15
click at [270, 95] on input "title" at bounding box center [341, 101] width 155 height 14
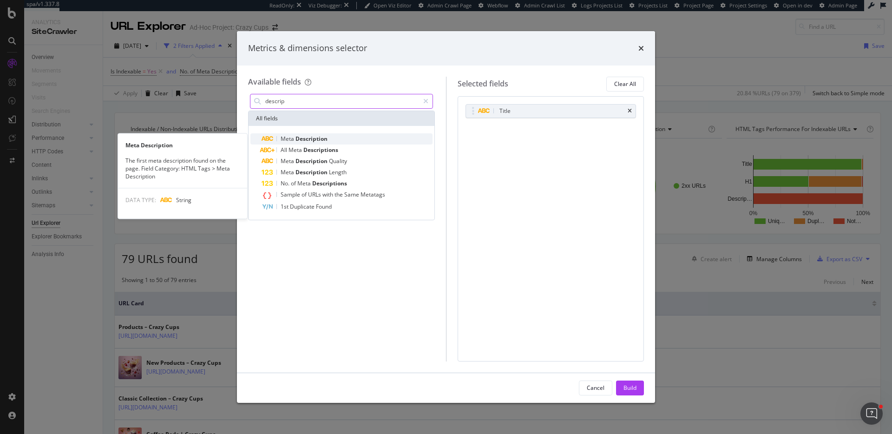
type input "descrip"
click at [294, 138] on span "Meta" at bounding box center [288, 139] width 15 height 8
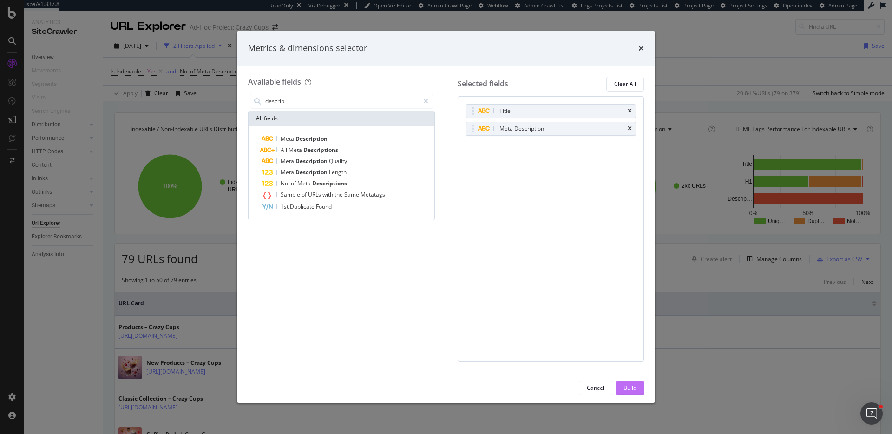
click at [628, 381] on button "Build" at bounding box center [630, 388] width 28 height 15
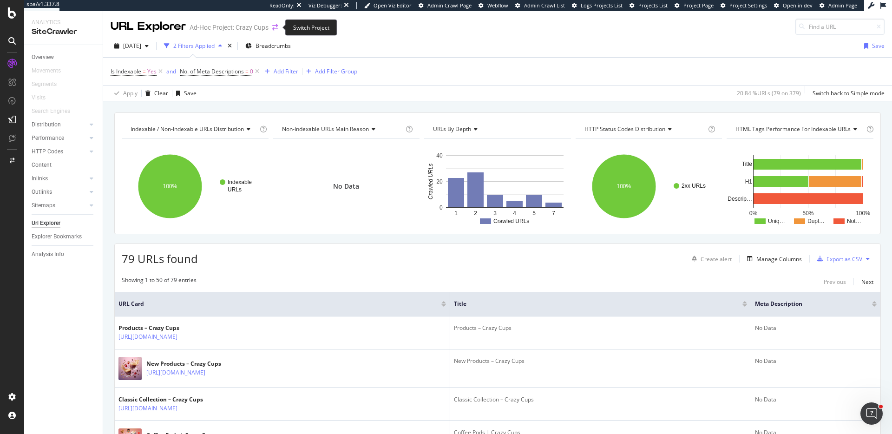
click at [272, 26] on icon "arrow-right-arrow-left" at bounding box center [275, 27] width 6 height 7
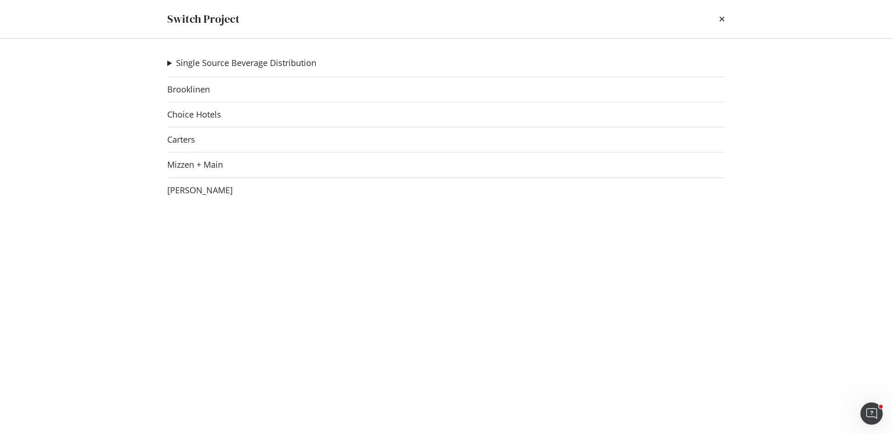
click at [168, 65] on summary "Single Source Beverage Distribution" at bounding box center [241, 63] width 149 height 12
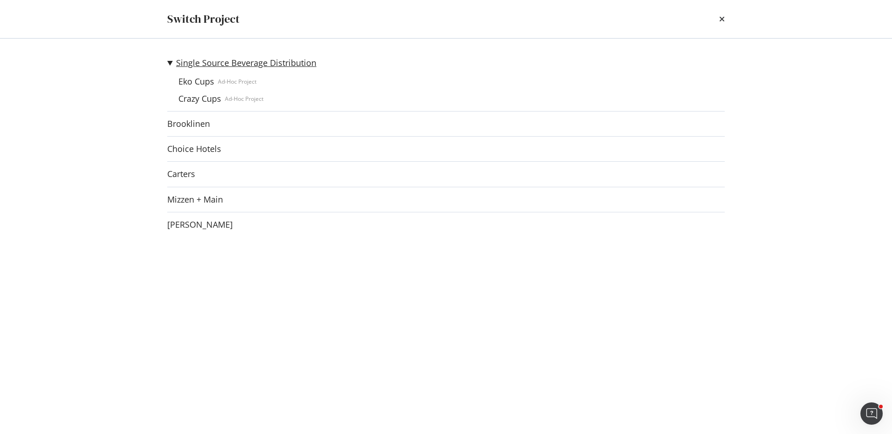
click at [206, 66] on link "Single Source Beverage Distribution" at bounding box center [246, 63] width 140 height 10
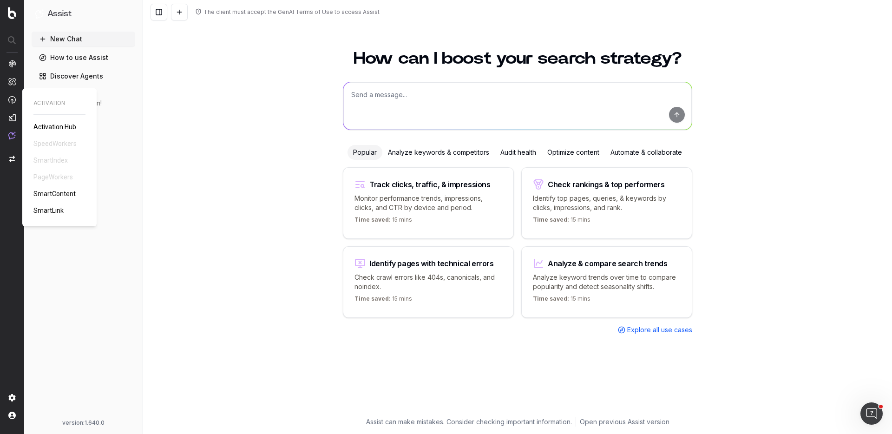
click at [56, 190] on span "SmartContent" at bounding box center [54, 193] width 42 height 7
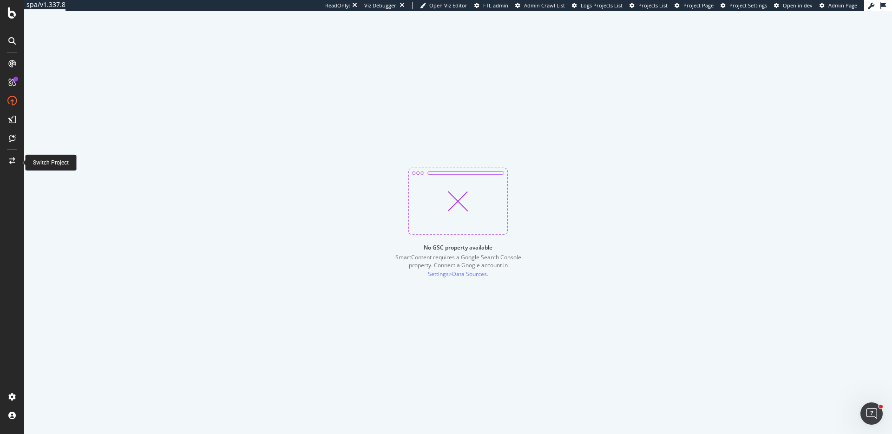
click at [13, 157] on div at bounding box center [12, 160] width 22 height 15
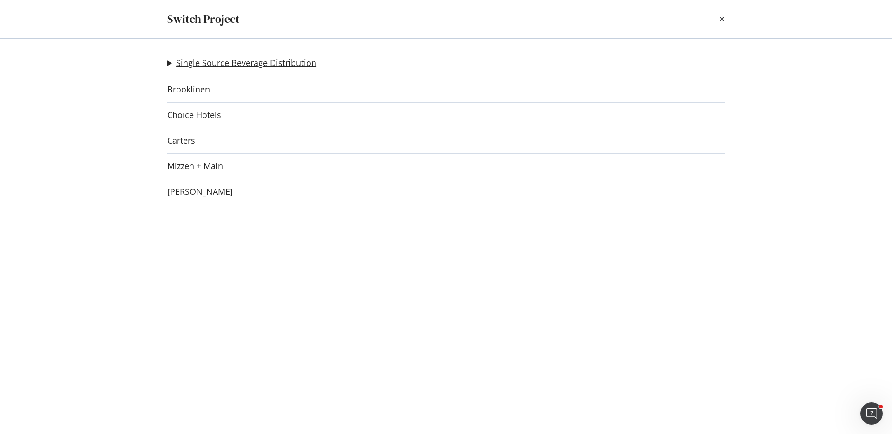
click at [203, 64] on link "Single Source Beverage Distribution" at bounding box center [246, 63] width 140 height 10
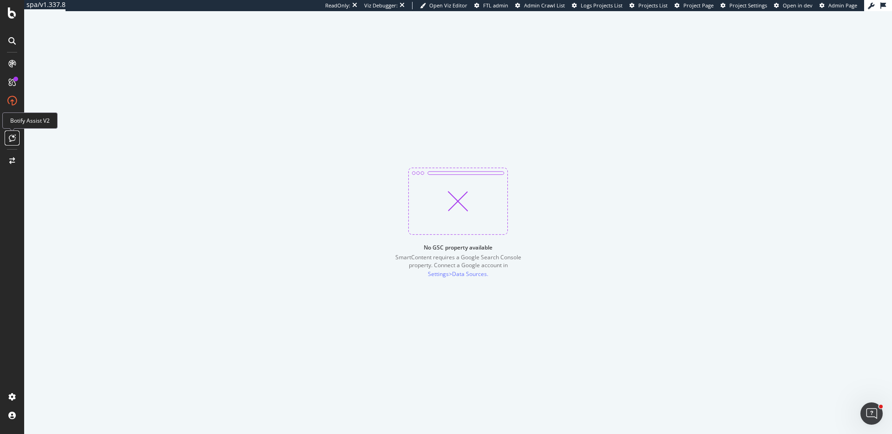
click at [9, 136] on icon at bounding box center [12, 137] width 7 height 7
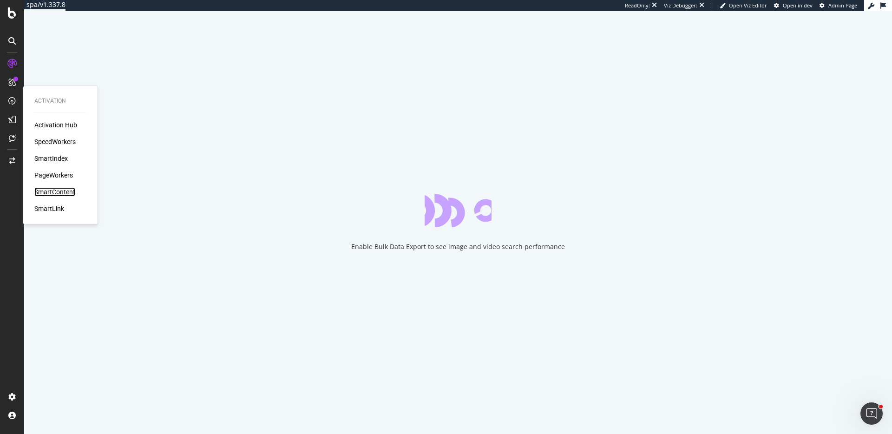
click at [56, 188] on div "SmartContent" at bounding box center [54, 191] width 41 height 9
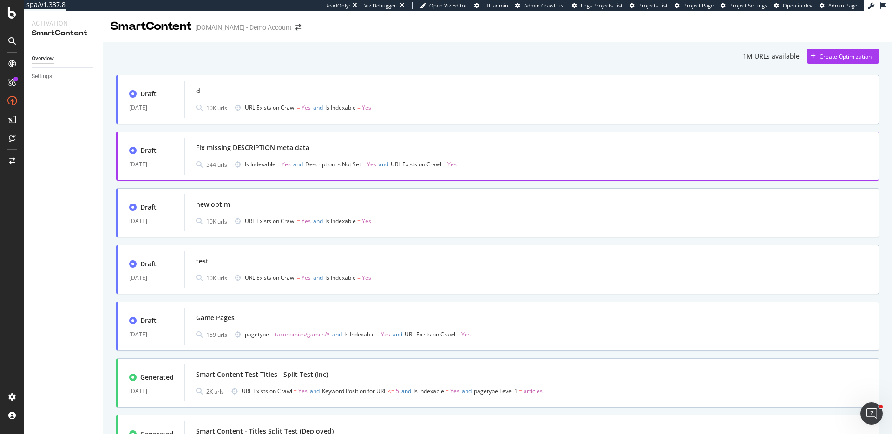
click at [244, 147] on div "Fix missing DESCRIPTION meta data" at bounding box center [252, 147] width 113 height 9
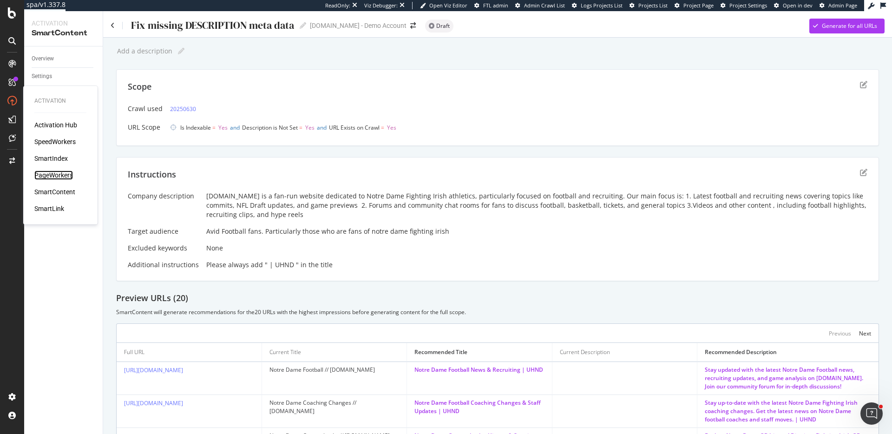
click at [52, 176] on div "PageWorkers" at bounding box center [53, 175] width 39 height 9
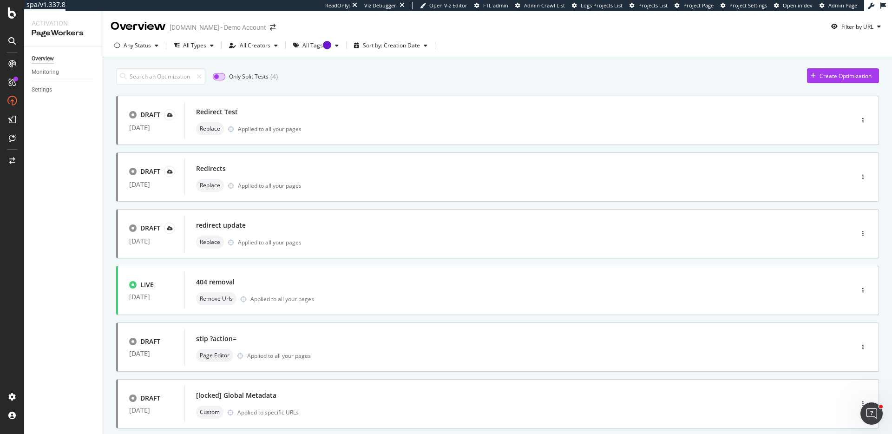
click at [220, 76] on input "checkbox" at bounding box center [219, 76] width 13 height 7
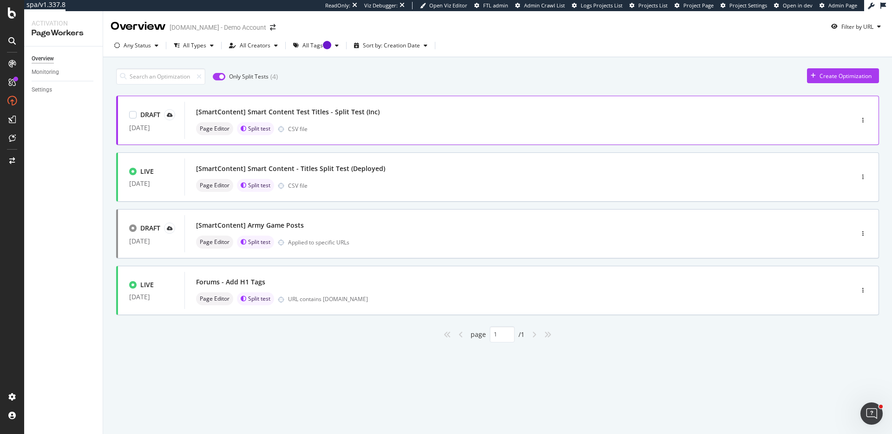
click at [331, 111] on div "[SmartContent] Smart Content Test Titles - Split Test (Inc)" at bounding box center [288, 111] width 184 height 9
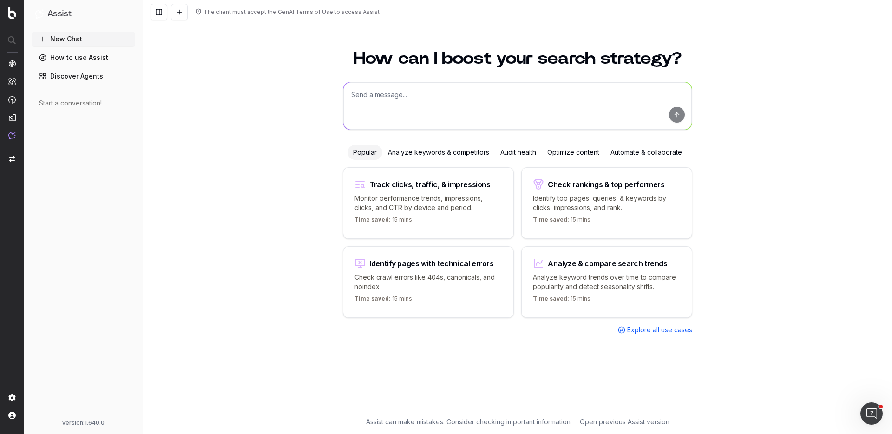
click at [376, 102] on textarea at bounding box center [517, 105] width 348 height 47
type textarea "What are trending topics around coffee or ice cream?"
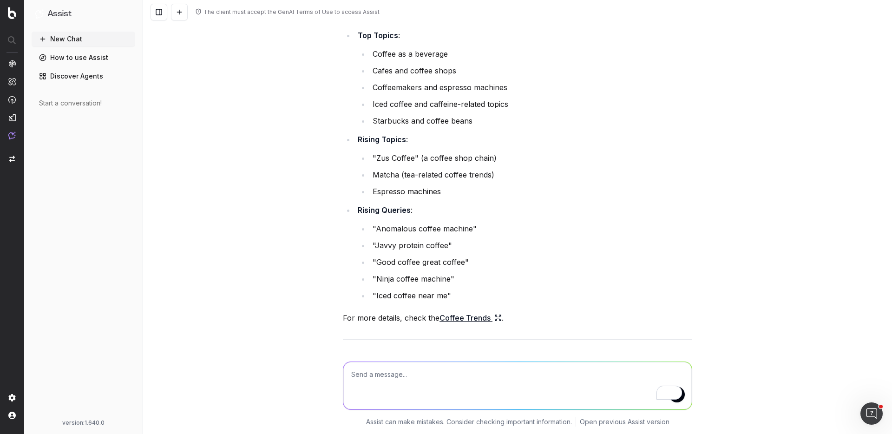
scroll to position [106, 0]
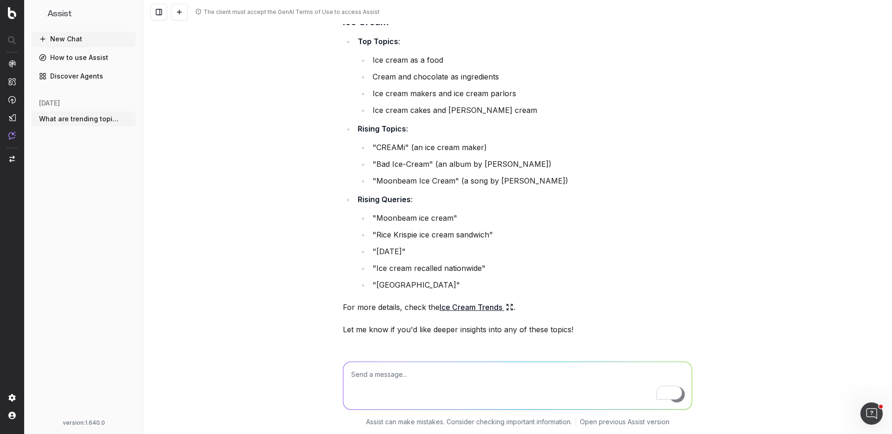
scroll to position [425, 0]
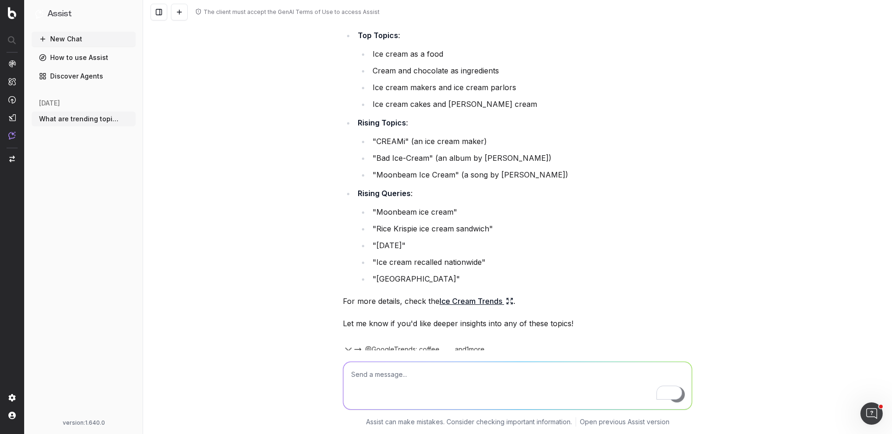
click at [467, 300] on link "Ice Cream Trends" at bounding box center [477, 301] width 74 height 13
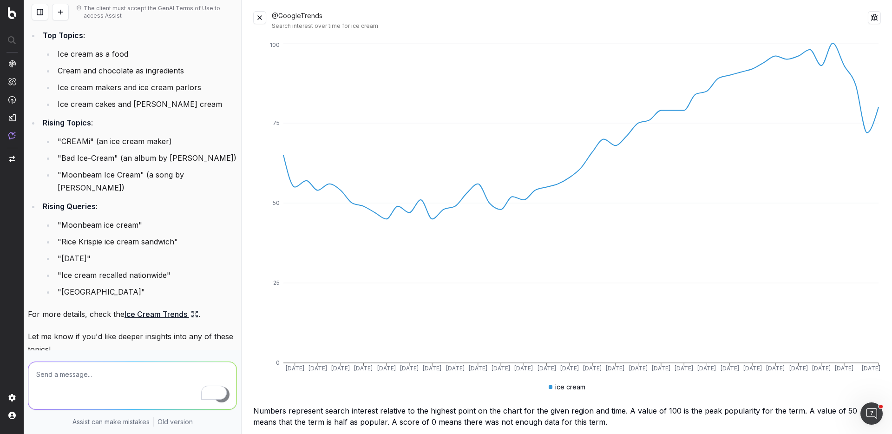
click at [260, 20] on button at bounding box center [259, 17] width 13 height 13
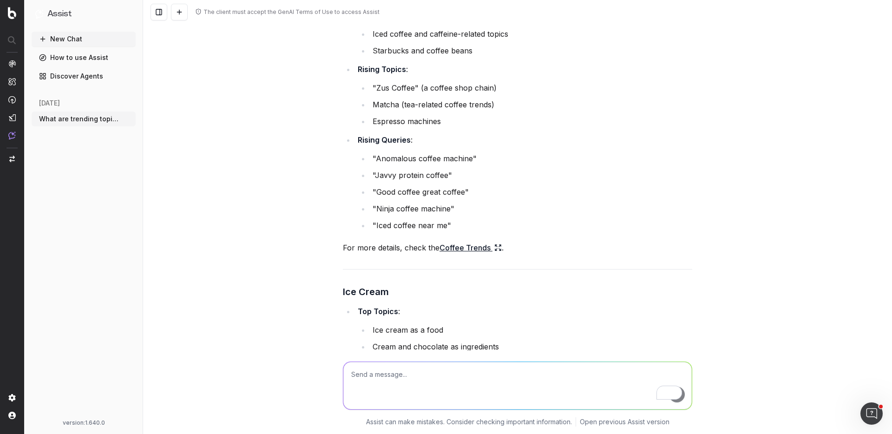
scroll to position [18, 0]
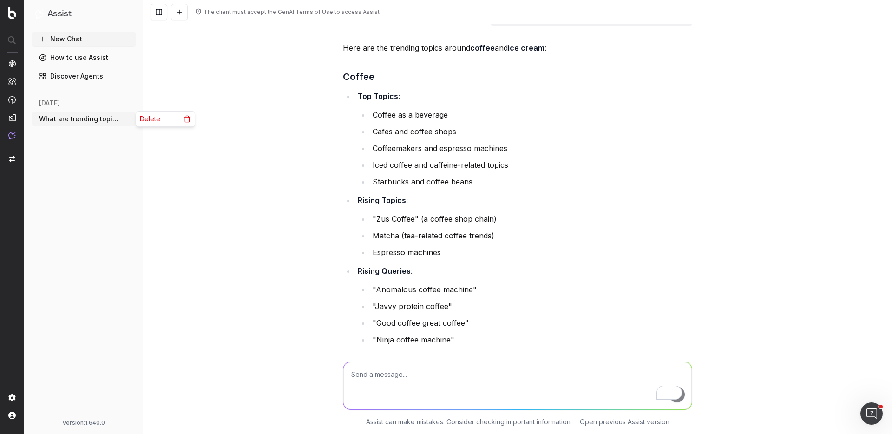
click at [125, 119] on icon "button" at bounding box center [128, 118] width 7 height 7
click at [140, 118] on span "Delete" at bounding box center [150, 118] width 20 height 9
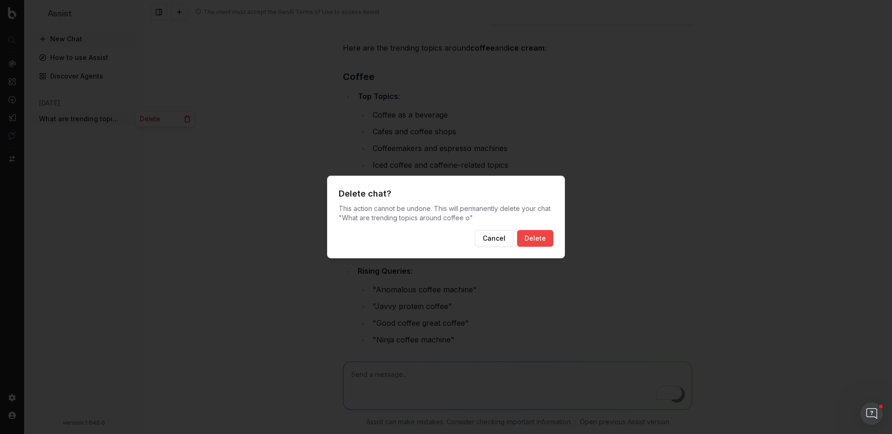
click at [547, 238] on button "Delete" at bounding box center [535, 238] width 36 height 17
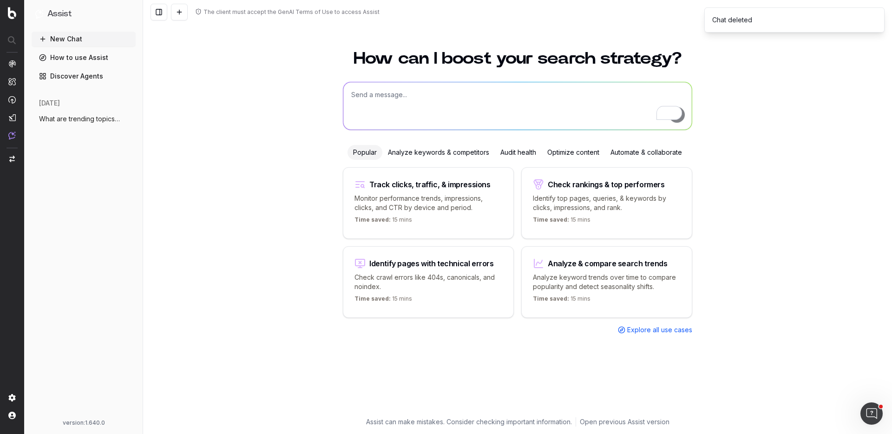
click at [363, 102] on textarea "To enrich screen reader interactions, please activate Accessibility in Grammarl…" at bounding box center [517, 105] width 348 height 47
type textarea "give me trending non-brand keywords around coffee and coffee pods"
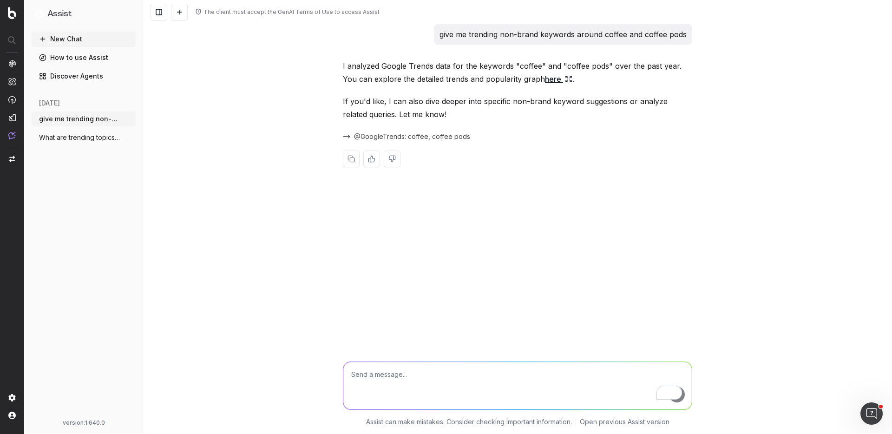
click at [545, 82] on link "here" at bounding box center [558, 78] width 27 height 13
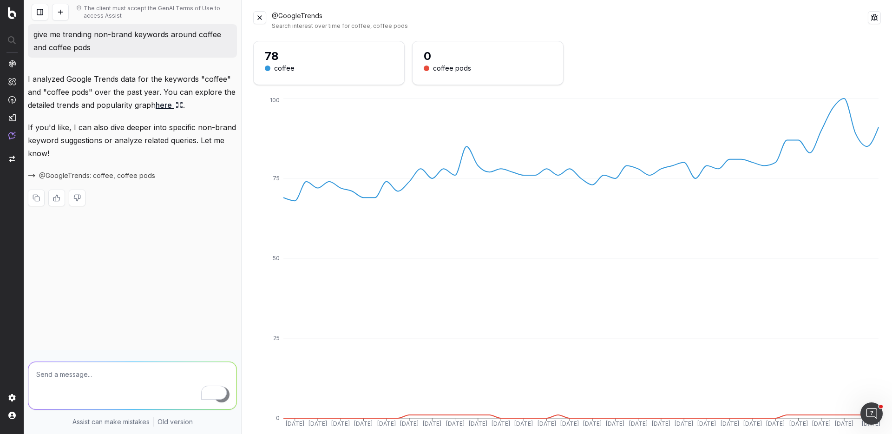
click at [261, 16] on button at bounding box center [259, 17] width 13 height 13
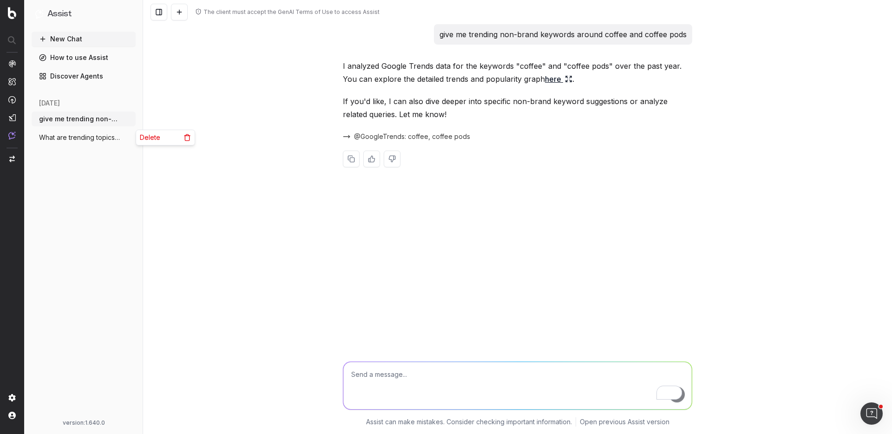
click at [128, 137] on icon "button" at bounding box center [128, 137] width 7 height 7
click at [141, 137] on span "Delete" at bounding box center [150, 137] width 20 height 9
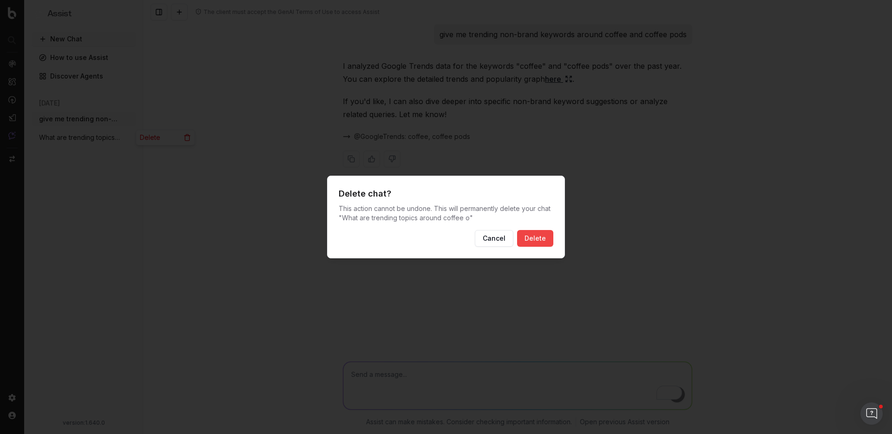
click at [552, 237] on button "Delete" at bounding box center [535, 238] width 36 height 17
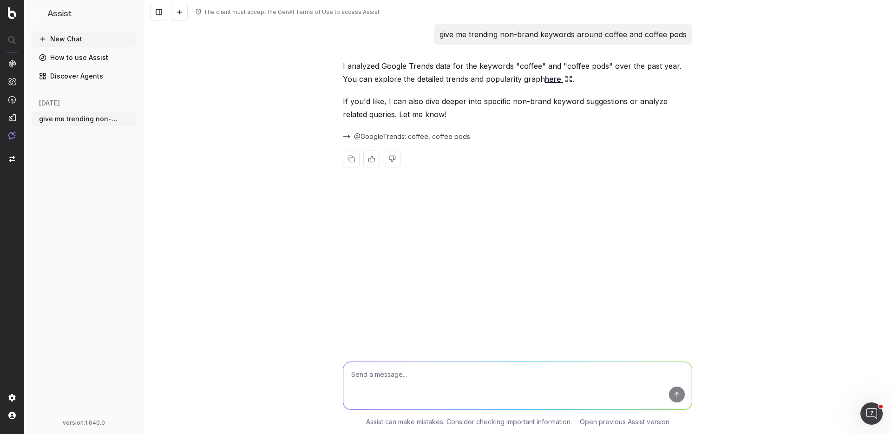
click at [129, 118] on circle "button" at bounding box center [129, 118] width 0 height 0
click at [150, 121] on span "Delete" at bounding box center [150, 118] width 20 height 9
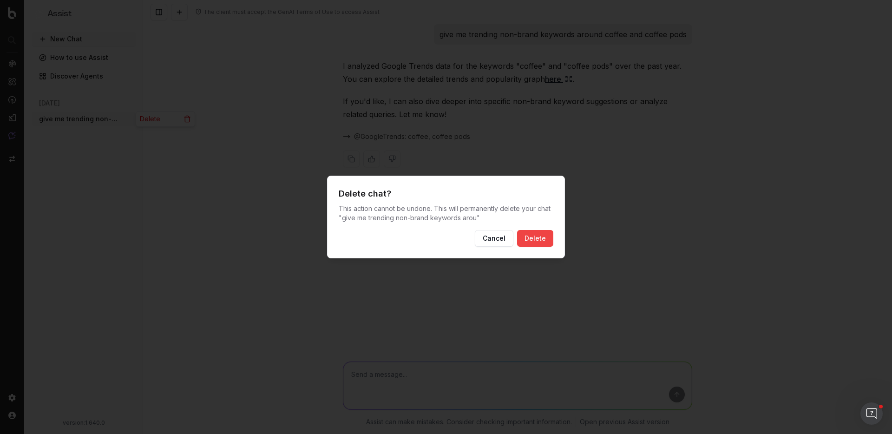
click at [548, 233] on button "Delete" at bounding box center [535, 238] width 36 height 17
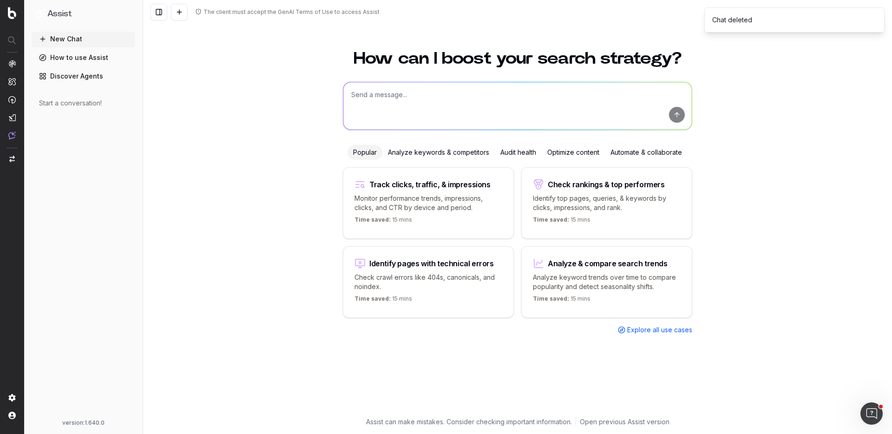
click at [410, 86] on textarea at bounding box center [517, 105] width 348 height 47
type textarea "Give me trending topics around coffee queries"
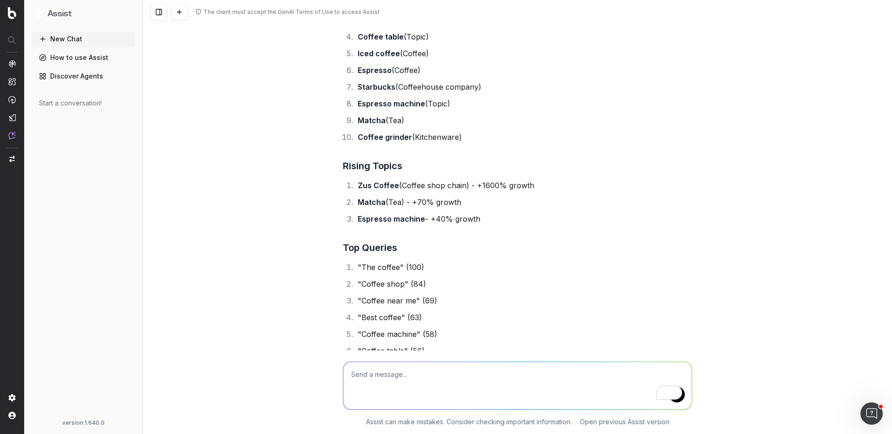
scroll to position [127, 0]
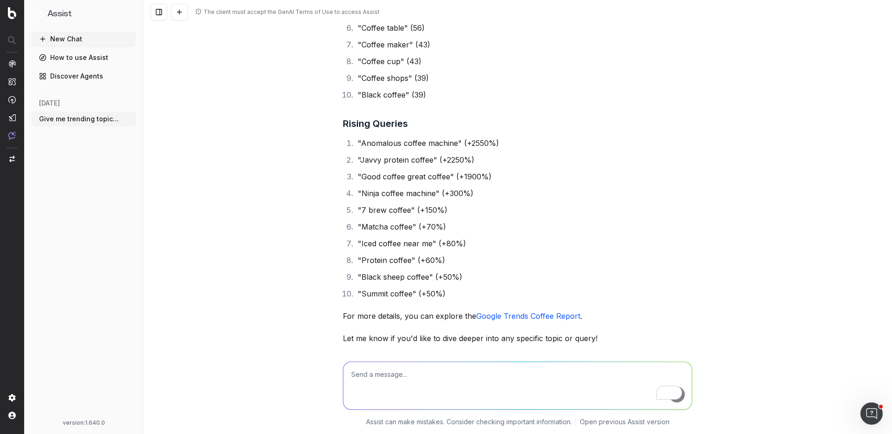
scroll to position [459, 0]
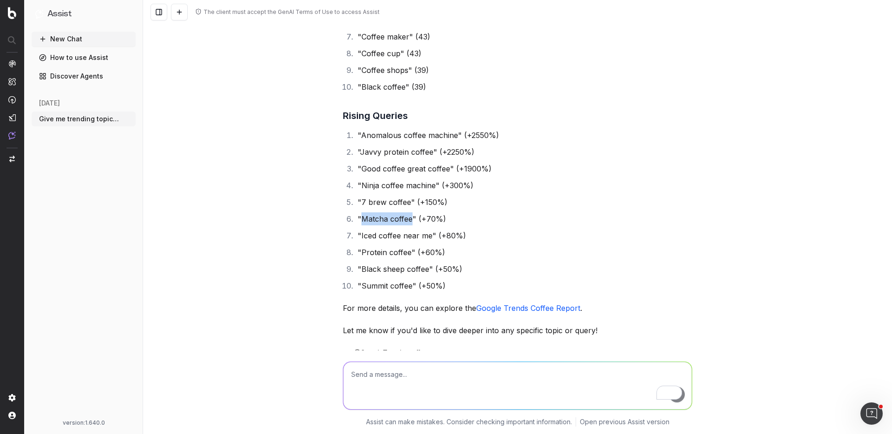
drag, startPoint x: 361, startPoint y: 217, endPoint x: 410, endPoint y: 217, distance: 48.8
click at [410, 217] on li ""Matcha coffee" (+70%)" at bounding box center [523, 218] width 337 height 13
copy li "Matcha coffee"
click at [407, 381] on textarea "To enrich screen reader interactions, please activate Accessibility in Grammarl…" at bounding box center [517, 385] width 348 height 47
type textarea "Can you please write me a content brief for matcha coffee?"
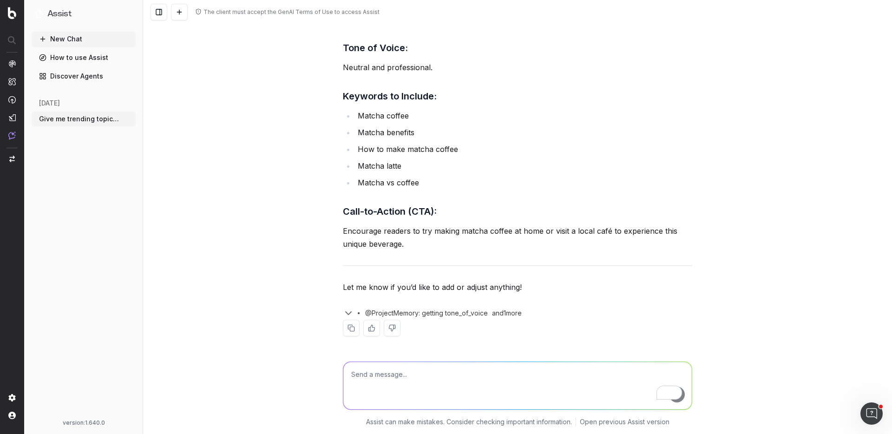
scroll to position [1479, 0]
type textarea "Now using all the above, please write me an article, targeting consumer intent …"
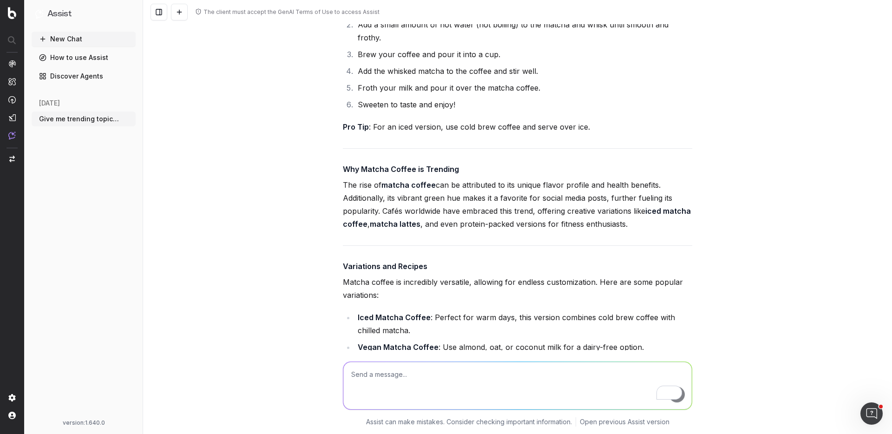
scroll to position [2469, 0]
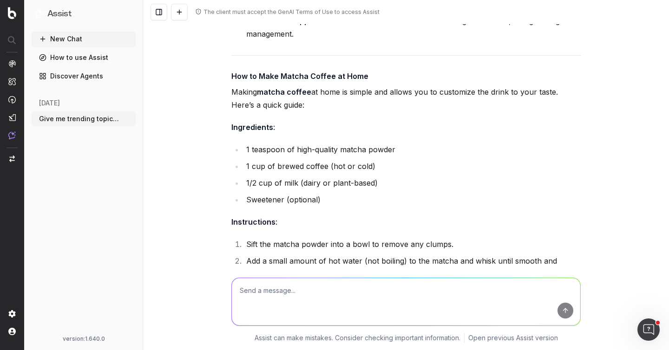
scroll to position [2294, 0]
